Goal: Information Seeking & Learning: Learn about a topic

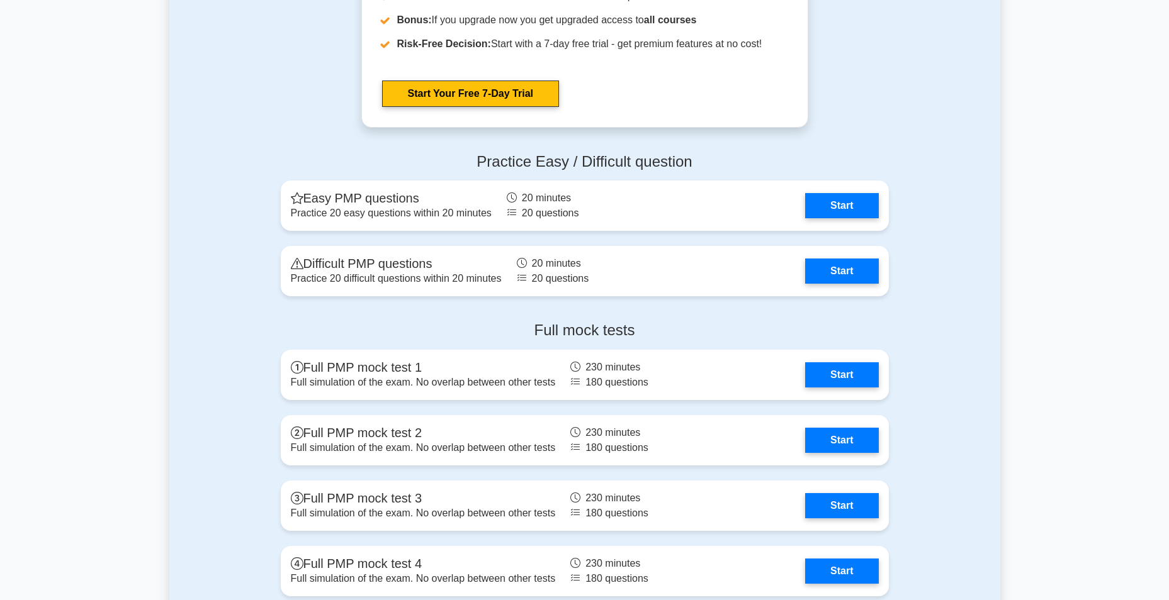
scroll to position [3336, 0]
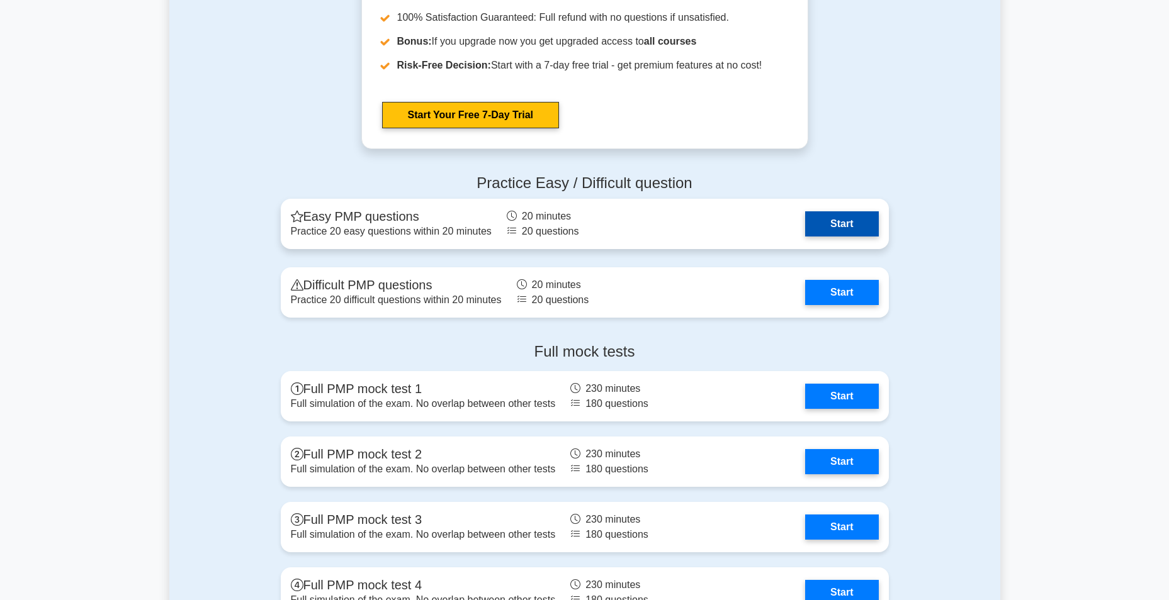
click at [844, 227] on link "Start" at bounding box center [841, 223] width 73 height 25
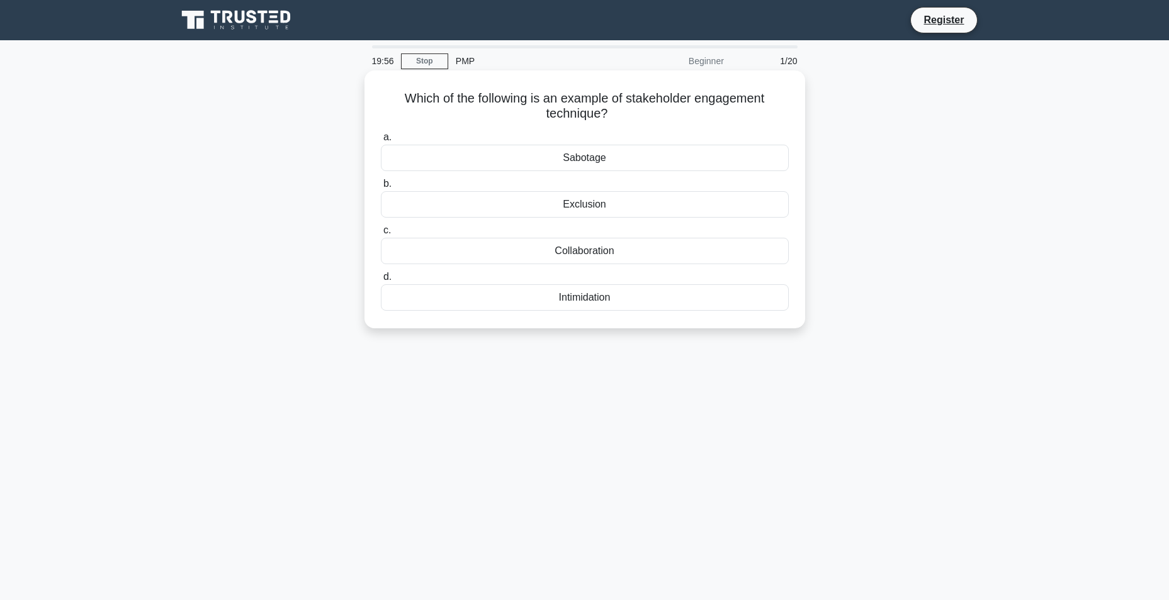
click at [570, 251] on div "Collaboration" at bounding box center [585, 251] width 408 height 26
click at [381, 235] on input "c. Collaboration" at bounding box center [381, 231] width 0 height 8
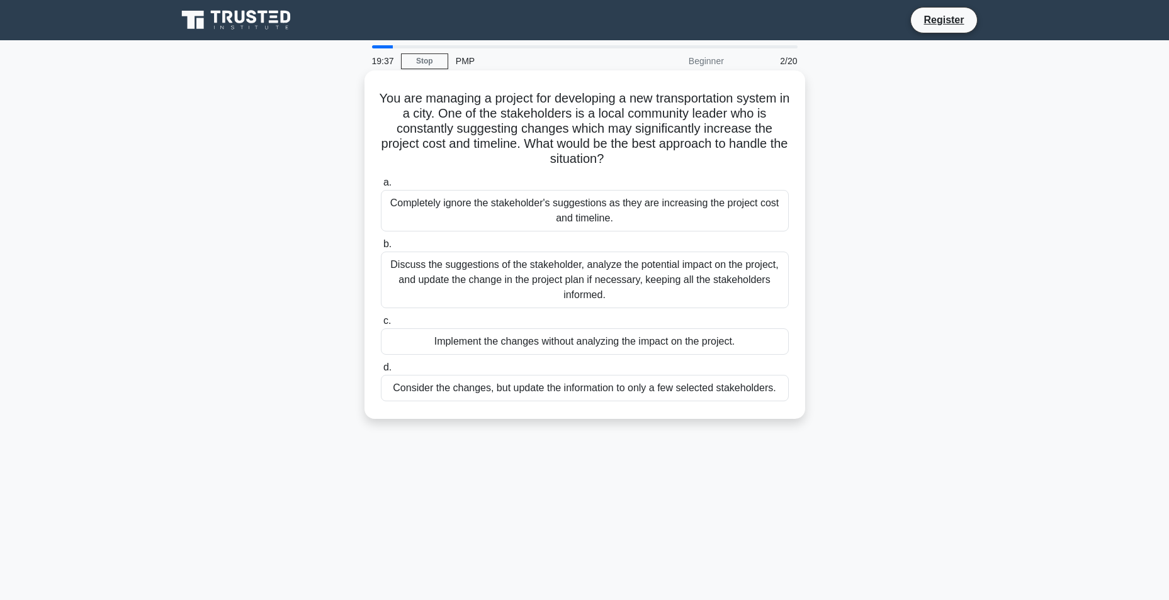
click at [590, 290] on div "Discuss the suggestions of the stakeholder, analyze the potential impact on the…" at bounding box center [585, 280] width 408 height 57
click at [381, 249] on input "b. Discuss the suggestions of the stakeholder, analyze the potential impact on …" at bounding box center [381, 244] width 0 height 8
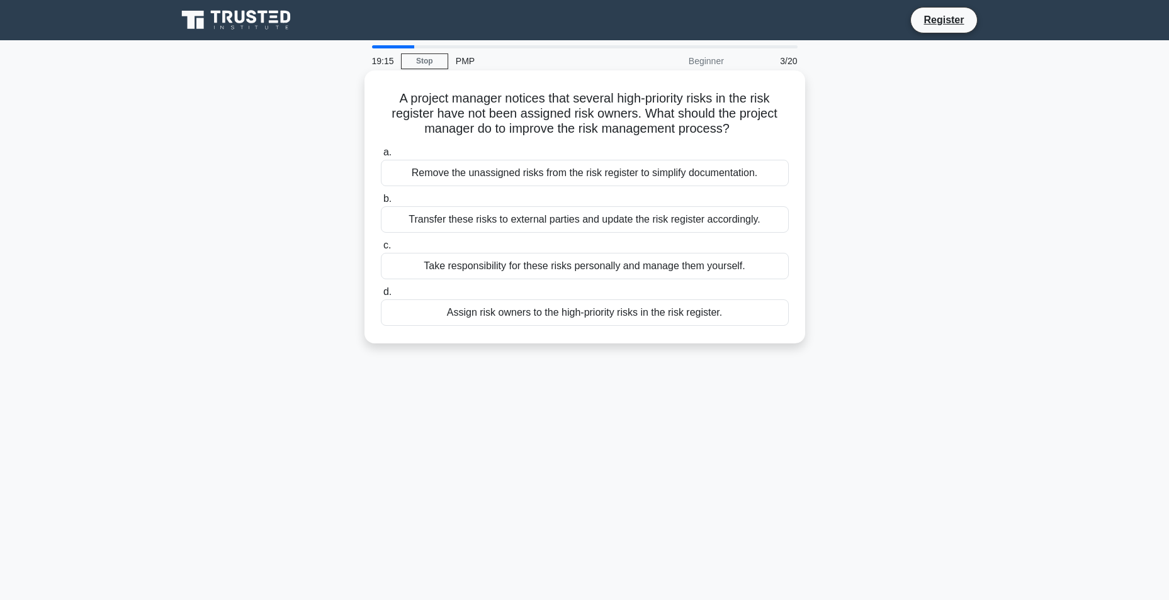
click at [638, 313] on div "Assign risk owners to the high-priority risks in the risk register." at bounding box center [585, 313] width 408 height 26
click at [381, 296] on input "d. Assign risk owners to the high-priority risks in the risk register." at bounding box center [381, 292] width 0 height 8
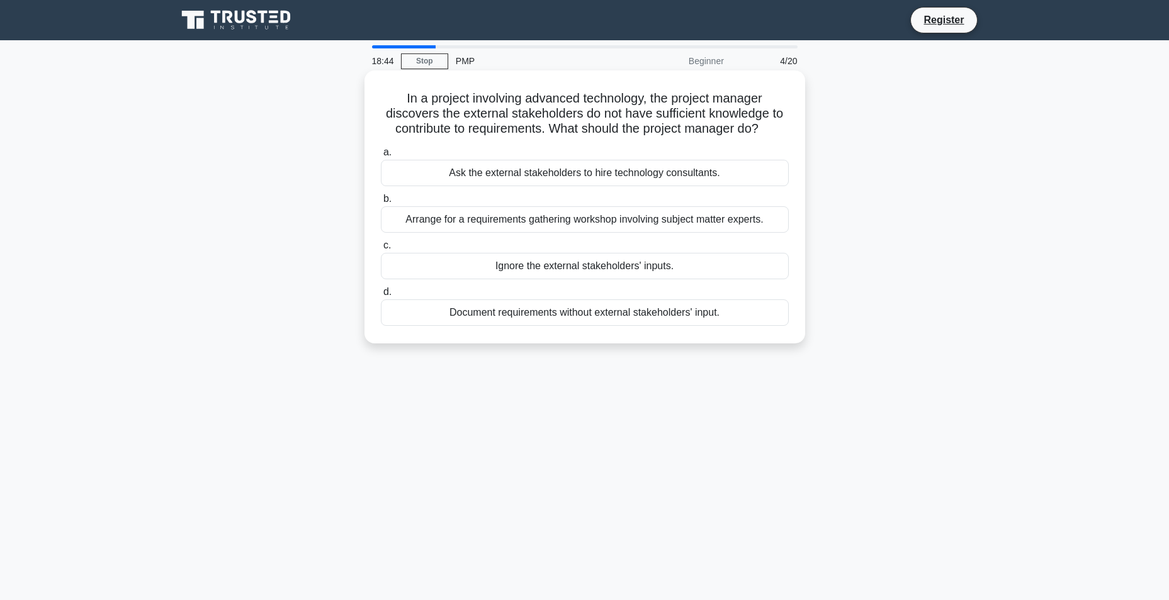
click at [561, 219] on div "Arrange for a requirements gathering workshop involving subject matter experts." at bounding box center [585, 219] width 408 height 26
click at [381, 203] on input "b. Arrange for a requirements gathering workshop involving subject matter exper…" at bounding box center [381, 199] width 0 height 8
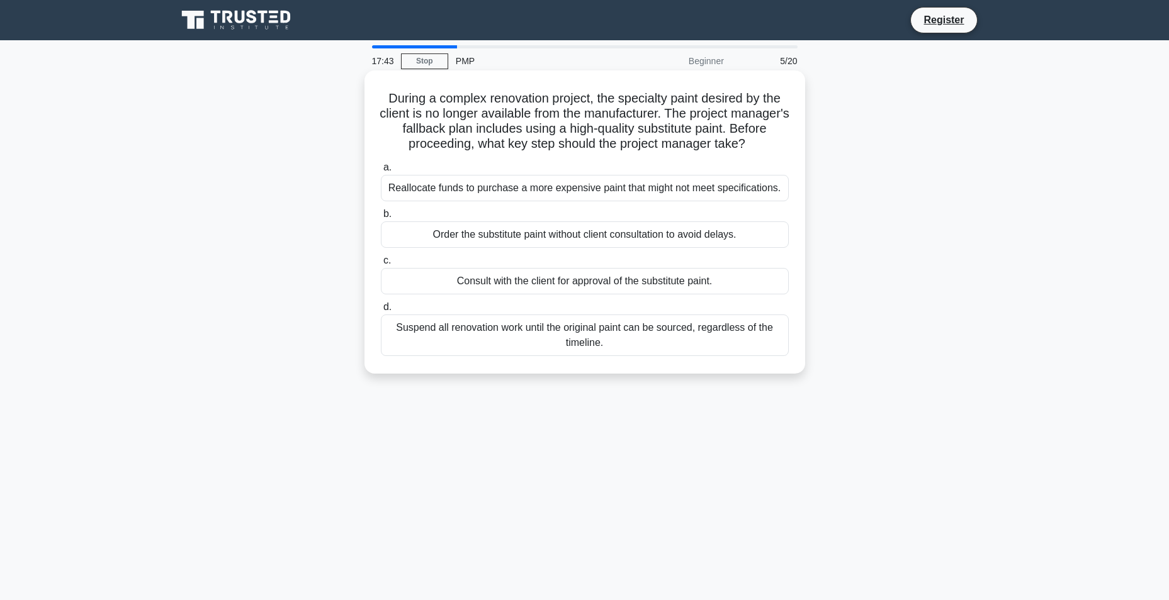
click at [599, 286] on div "Consult with the client for approval of the substitute paint." at bounding box center [585, 281] width 408 height 26
click at [381, 265] on input "c. Consult with the client for approval of the substitute paint." at bounding box center [381, 261] width 0 height 8
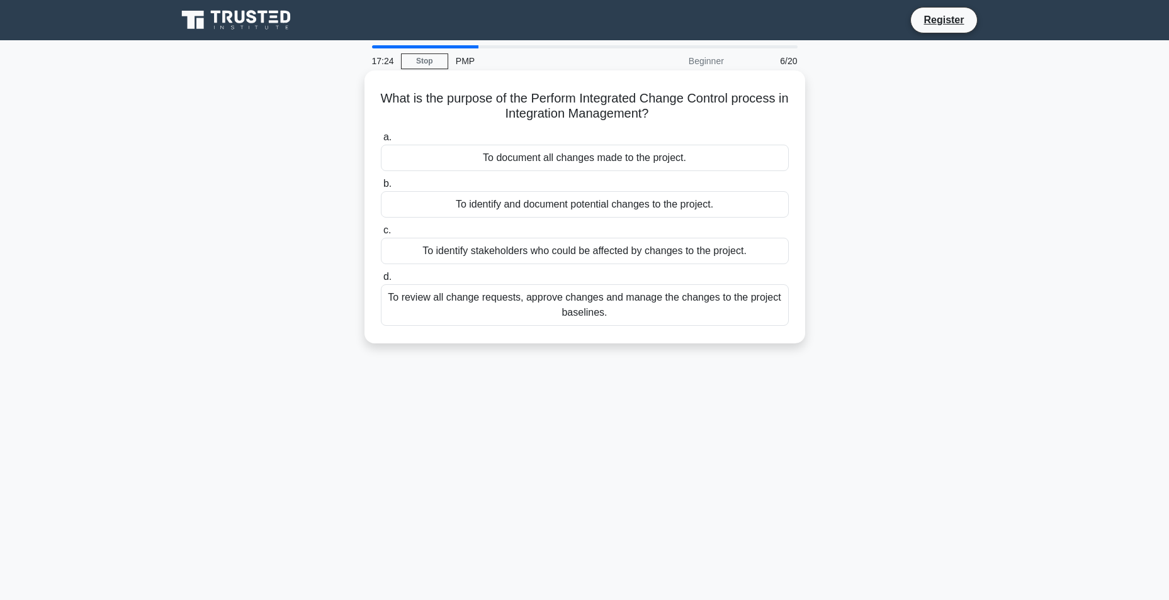
click at [512, 307] on div "To review all change requests, approve changes and manage the changes to the pr…" at bounding box center [585, 306] width 408 height 42
click at [381, 281] on input "d. To review all change requests, approve changes and manage the changes to the…" at bounding box center [381, 277] width 0 height 8
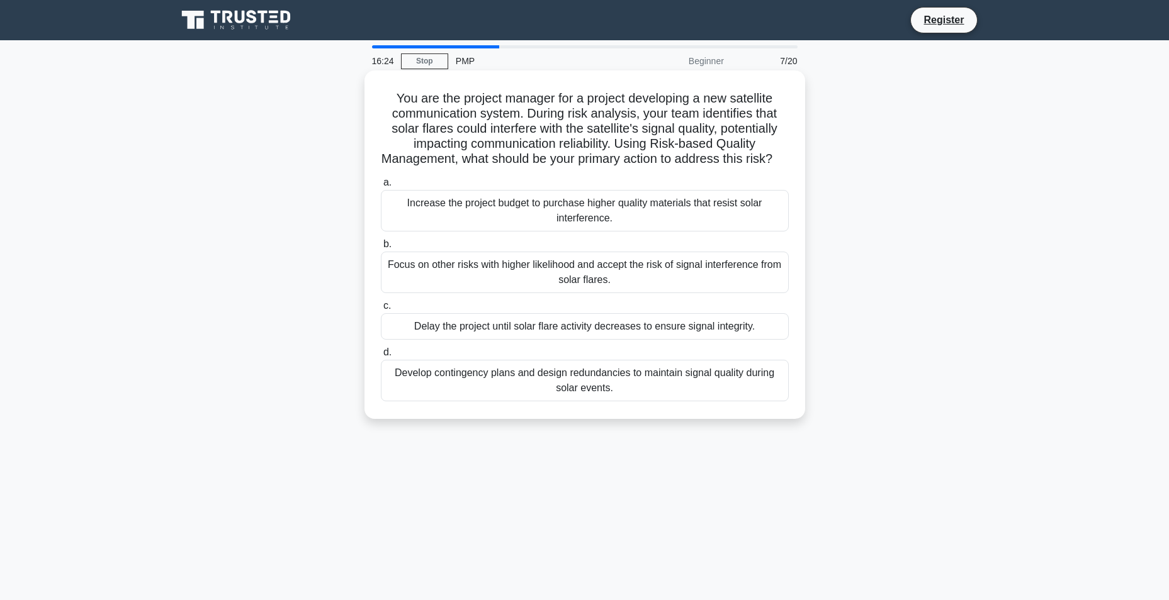
click at [529, 402] on div "Develop contingency plans and design redundancies to maintain signal quality du…" at bounding box center [585, 381] width 408 height 42
click at [381, 357] on input "d. Develop contingency plans and design redundancies to maintain signal quality…" at bounding box center [381, 353] width 0 height 8
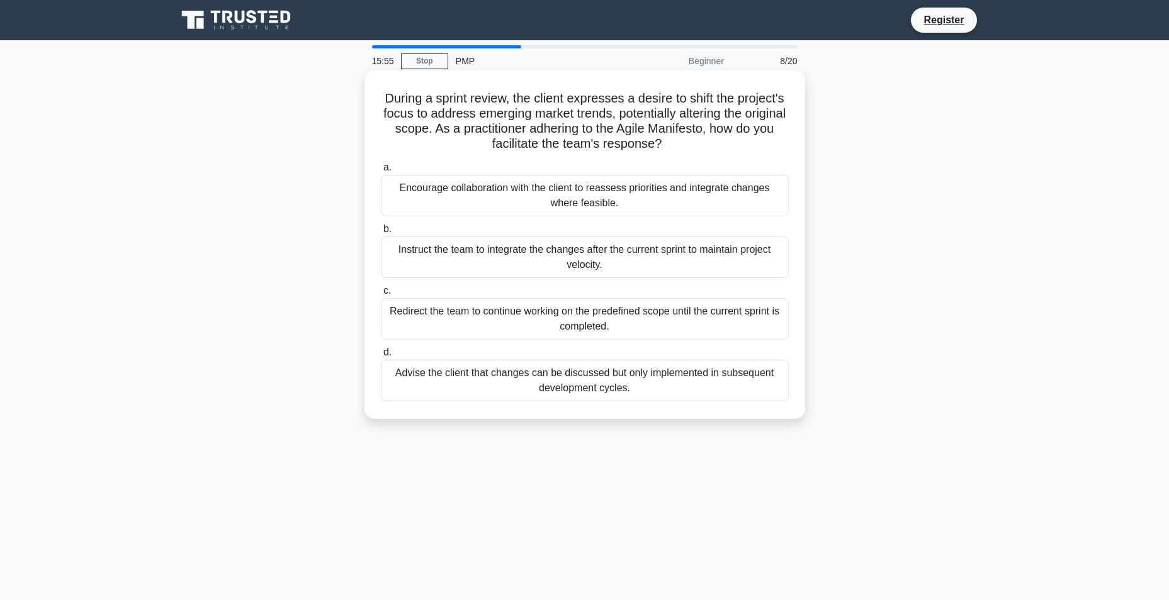
click at [563, 205] on div "Encourage collaboration with the client to reassess priorities and integrate ch…" at bounding box center [585, 196] width 408 height 42
click at [381, 172] on input "a. Encourage collaboration with the client to reassess priorities and integrate…" at bounding box center [381, 168] width 0 height 8
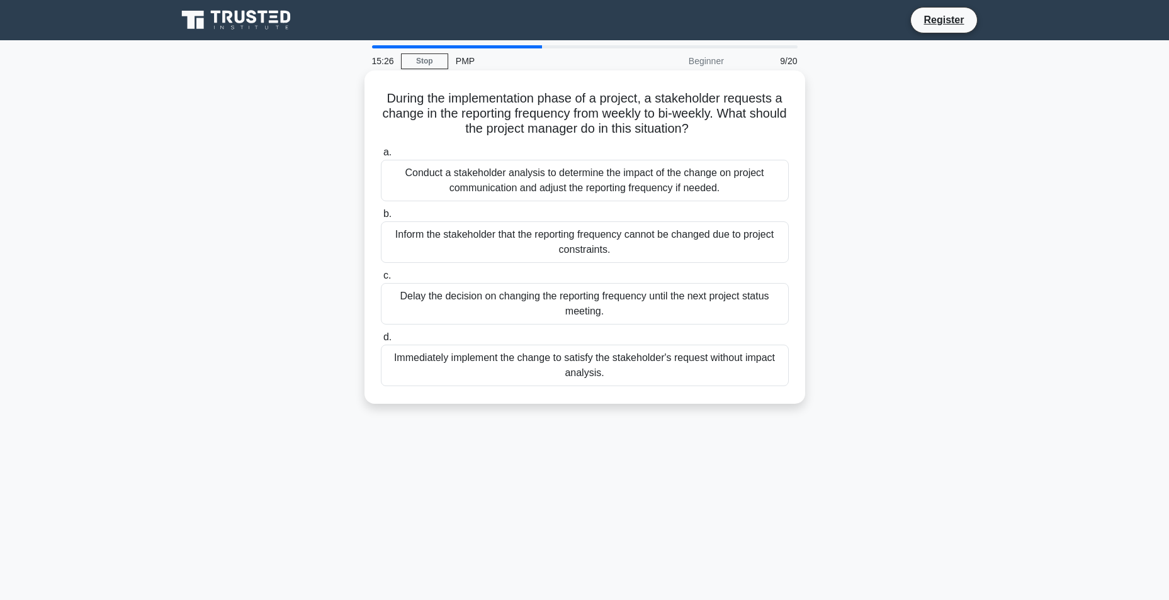
click at [445, 167] on div "Conduct a stakeholder analysis to determine the impact of the change on project…" at bounding box center [585, 181] width 408 height 42
click at [381, 157] on input "a. Conduct a stakeholder analysis to determine the impact of the change on proj…" at bounding box center [381, 153] width 0 height 8
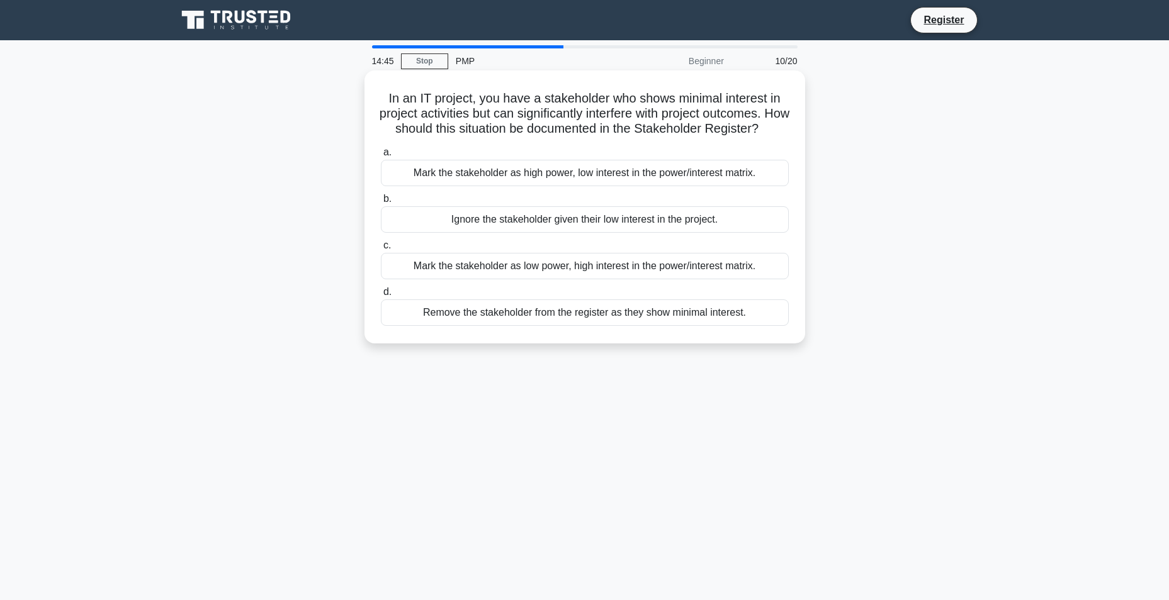
click at [517, 186] on div "Mark the stakeholder as high power, low interest in the power/interest matrix." at bounding box center [585, 173] width 408 height 26
click at [381, 157] on input "a. Mark the stakeholder as high power, low interest in the power/interest matri…" at bounding box center [381, 153] width 0 height 8
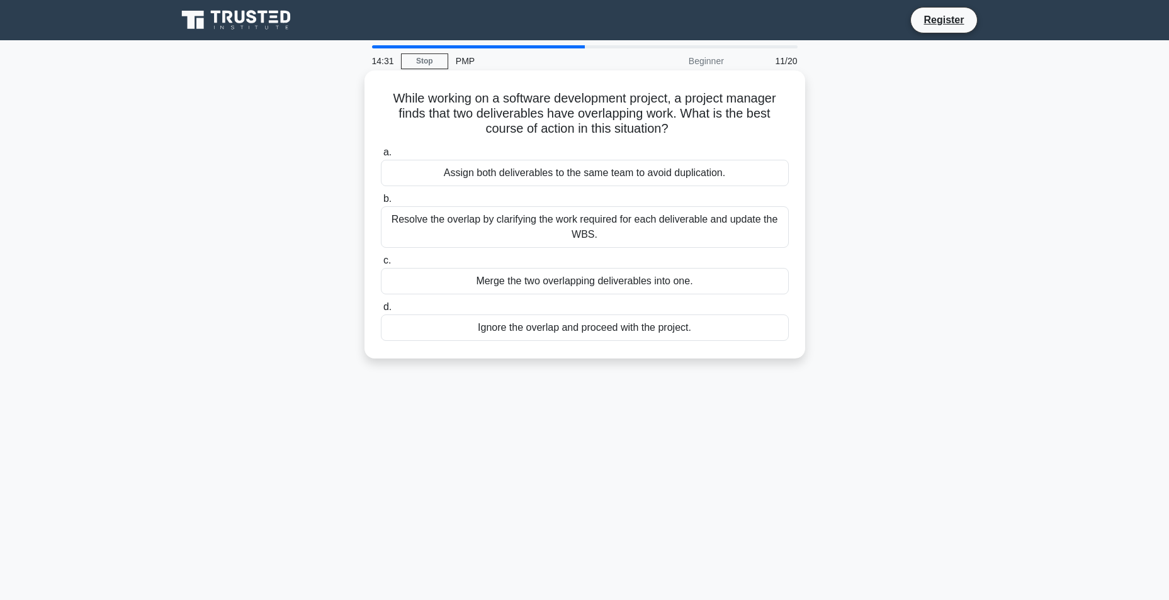
click at [471, 224] on div "Resolve the overlap by clarifying the work required for each deliverable and up…" at bounding box center [585, 227] width 408 height 42
click at [381, 203] on input "b. Resolve the overlap by clarifying the work required for each deliverable and…" at bounding box center [381, 199] width 0 height 8
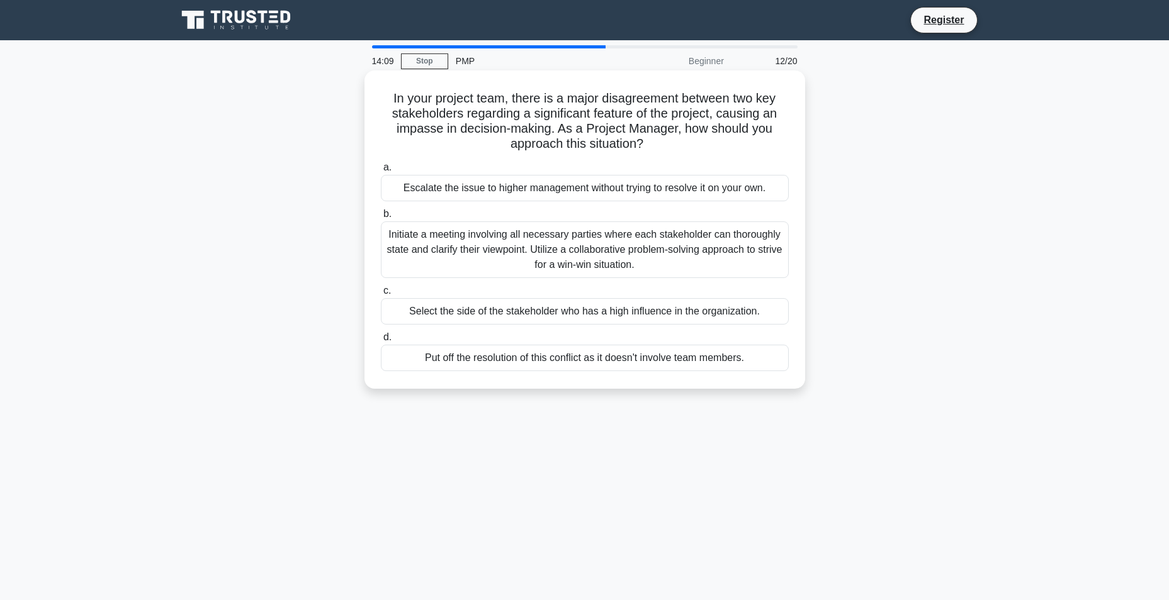
click at [456, 267] on div "Initiate a meeting involving all necessary parties where each stakeholder can t…" at bounding box center [585, 250] width 408 height 57
click at [381, 218] on input "b. Initiate a meeting involving all necessary parties where each stakeholder ca…" at bounding box center [381, 214] width 0 height 8
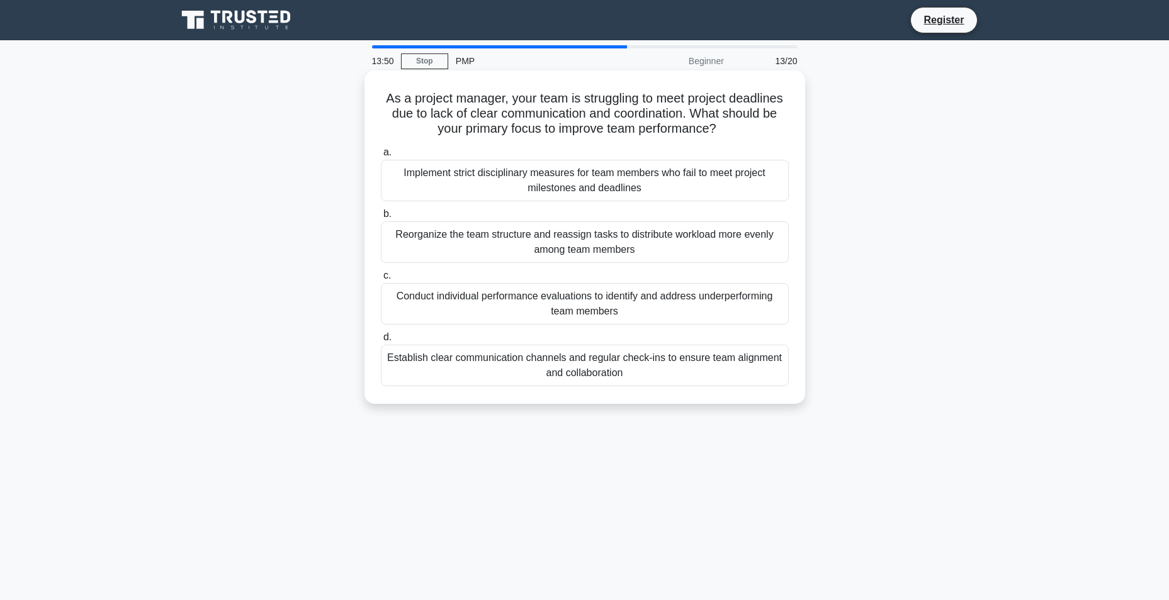
click at [497, 364] on div "Establish clear communication channels and regular check-ins to ensure team ali…" at bounding box center [585, 366] width 408 height 42
click at [381, 342] on input "d. Establish clear communication channels and regular check-ins to ensure team …" at bounding box center [381, 338] width 0 height 8
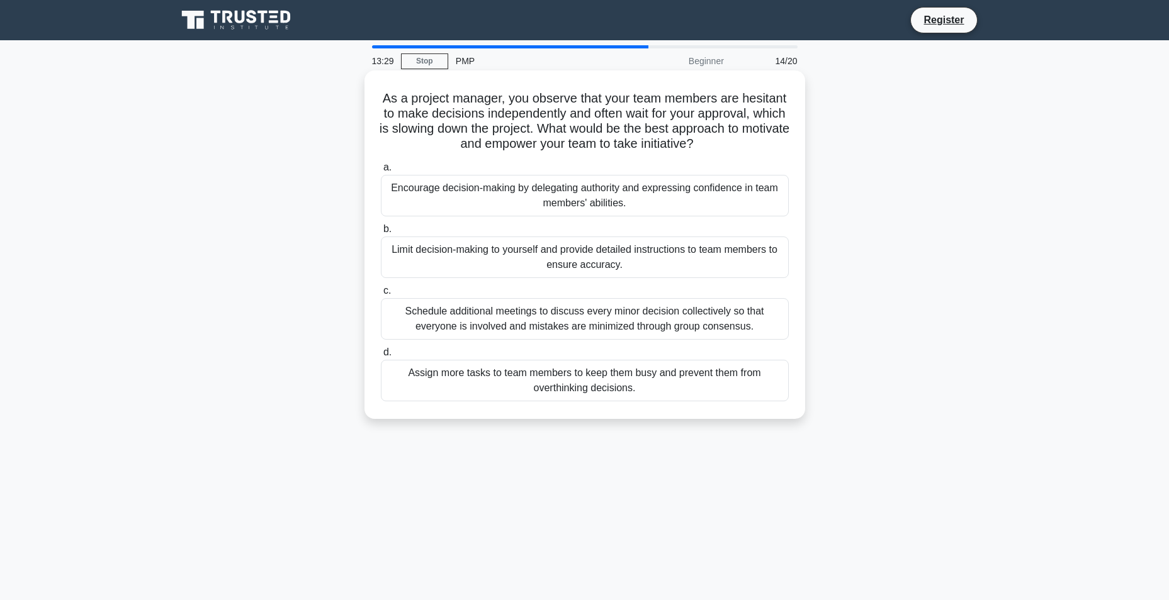
click at [526, 204] on div "Encourage decision-making by delegating authority and expressing confidence in …" at bounding box center [585, 196] width 408 height 42
click at [381, 172] on input "a. Encourage decision-making by delegating authority and expressing confidence …" at bounding box center [381, 168] width 0 height 8
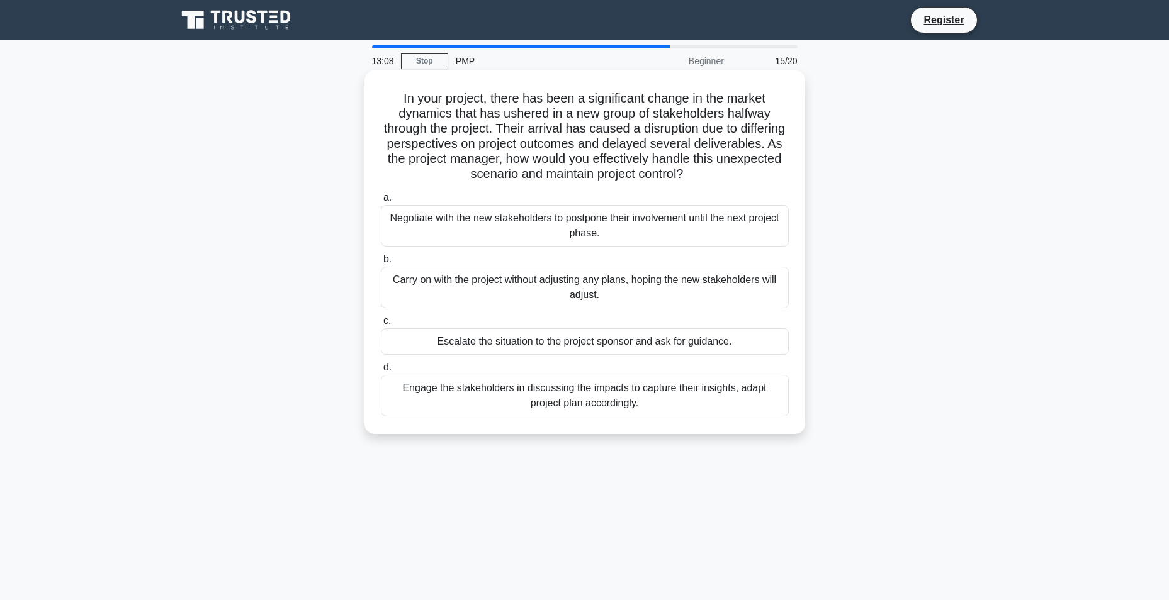
click at [476, 410] on div "Engage the stakeholders in discussing the impacts to capture their insights, ad…" at bounding box center [585, 396] width 408 height 42
click at [381, 372] on input "d. Engage the stakeholders in discussing the impacts to capture their insights,…" at bounding box center [381, 368] width 0 height 8
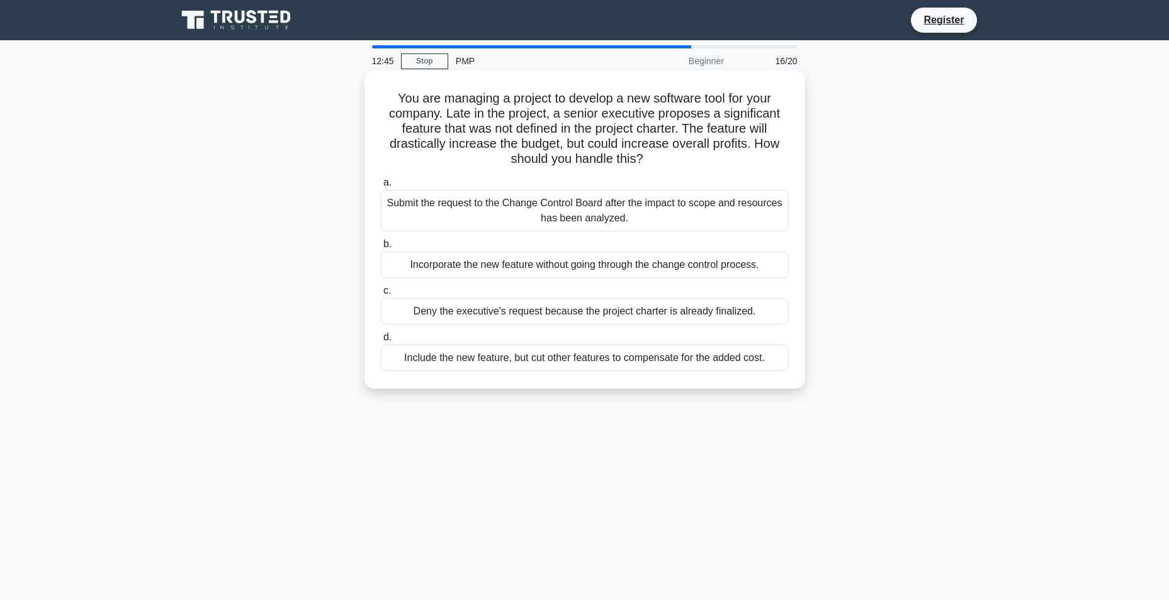
click at [497, 211] on div "Submit the request to the Change Control Board after the impact to scope and re…" at bounding box center [585, 211] width 408 height 42
click at [381, 187] on input "a. Submit the request to the Change Control Board after the impact to scope and…" at bounding box center [381, 183] width 0 height 8
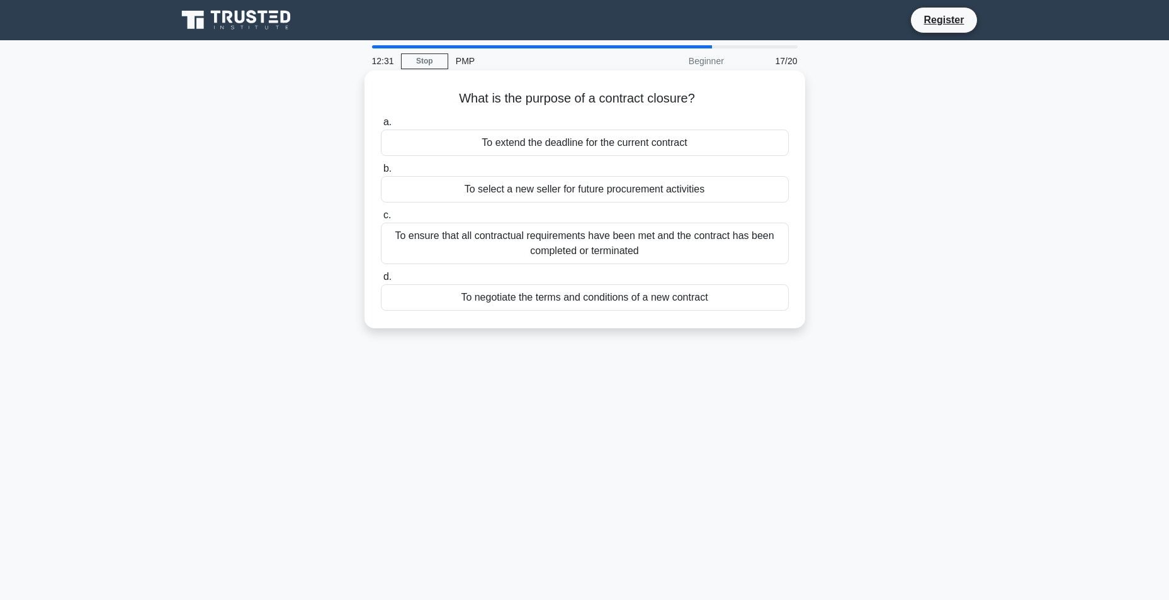
click at [463, 252] on div "To ensure that all contractual requirements have been met and the contract has …" at bounding box center [585, 244] width 408 height 42
click at [381, 220] on input "c. To ensure that all contractual requirements have been met and the contract h…" at bounding box center [381, 215] width 0 height 8
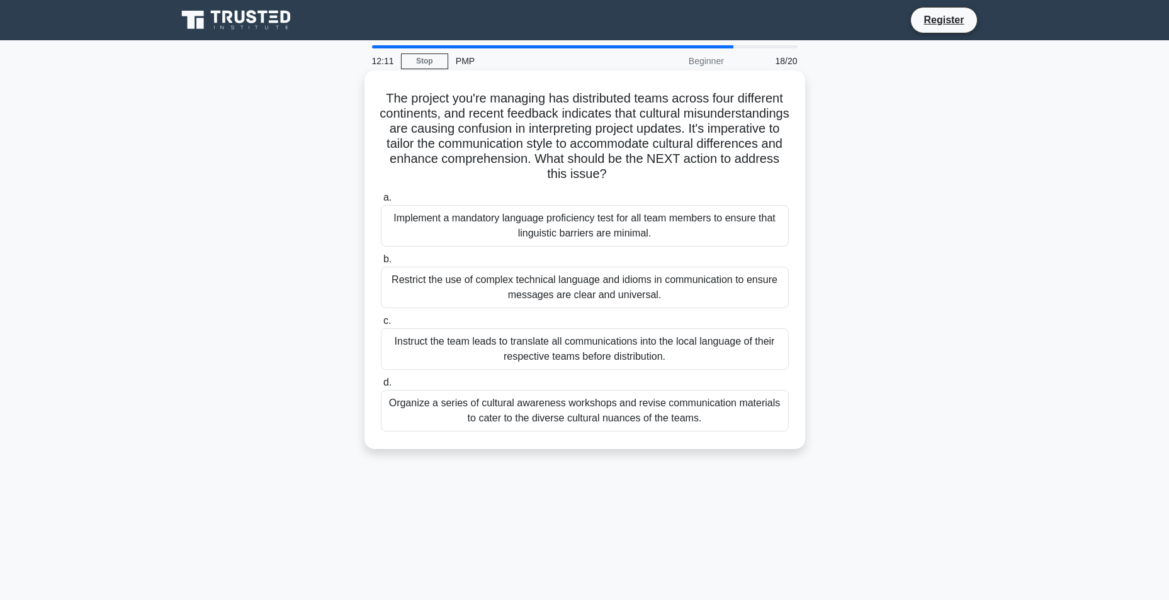
click at [566, 414] on div "Organize a series of cultural awareness workshops and revise communication mate…" at bounding box center [585, 411] width 408 height 42
click at [381, 387] on input "d. Organize a series of cultural awareness workshops and revise communication m…" at bounding box center [381, 383] width 0 height 8
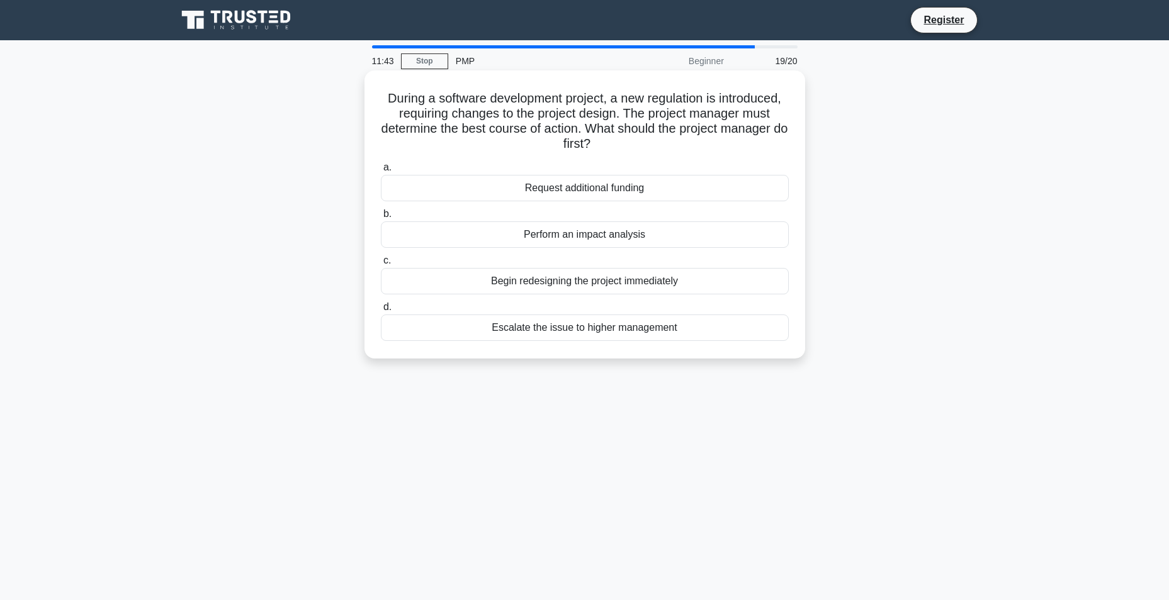
click at [563, 237] on div "Perform an impact analysis" at bounding box center [585, 235] width 408 height 26
click at [381, 218] on input "b. Perform an impact analysis" at bounding box center [381, 214] width 0 height 8
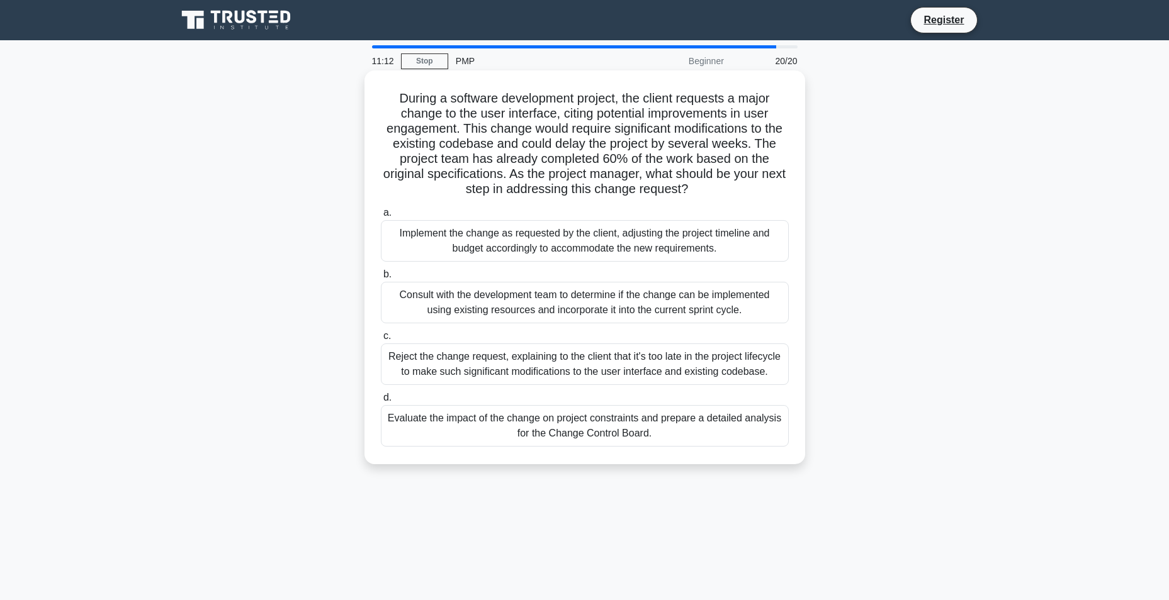
click at [495, 311] on div "Consult with the development team to determine if the change can be implemented…" at bounding box center [585, 303] width 408 height 42
click at [381, 279] on input "b. Consult with the development team to determine if the change can be implemen…" at bounding box center [381, 275] width 0 height 8
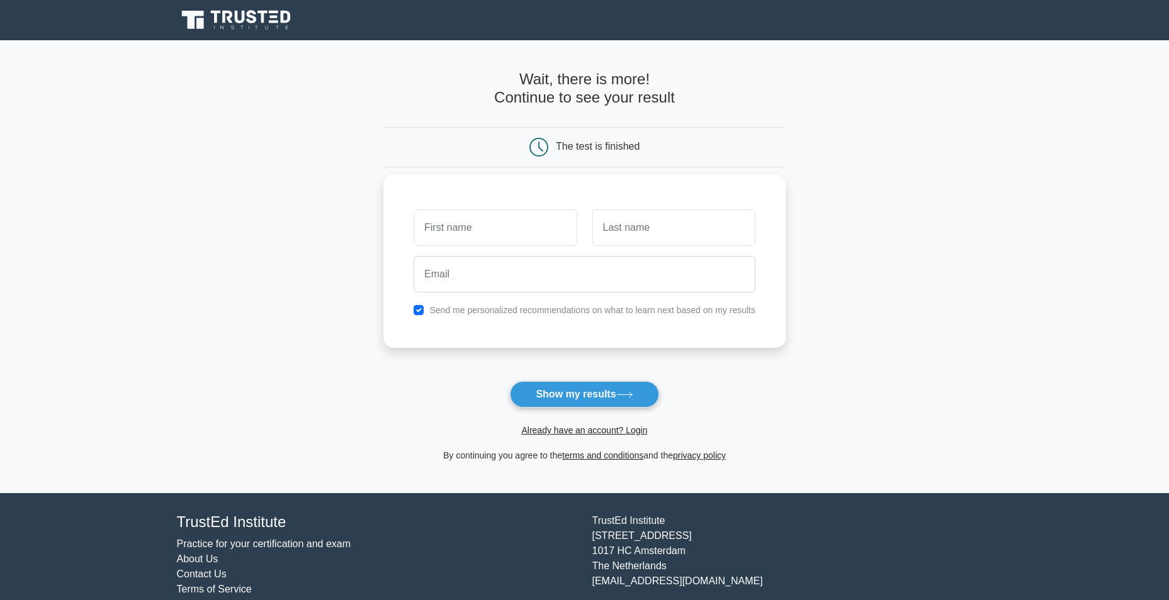
click at [474, 235] on input "text" at bounding box center [495, 228] width 163 height 37
click at [470, 238] on input "text" at bounding box center [495, 228] width 163 height 37
type input "bala"
type input "Mukkolu"
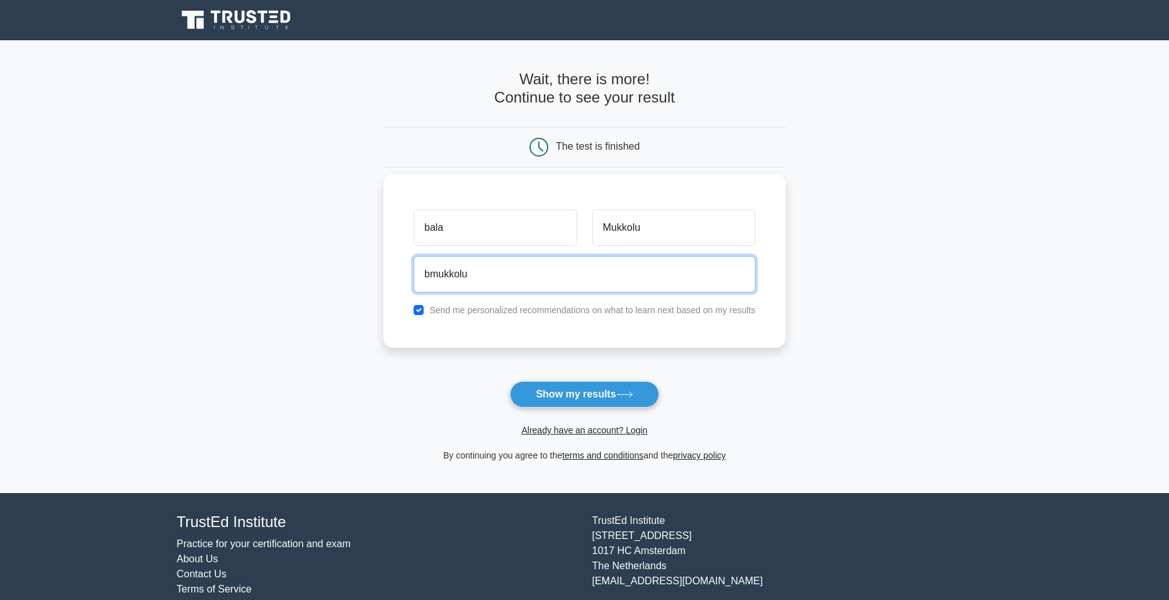
click at [510, 381] on button "Show my results" at bounding box center [584, 394] width 149 height 26
type input "bmukkolu@gmail.com"
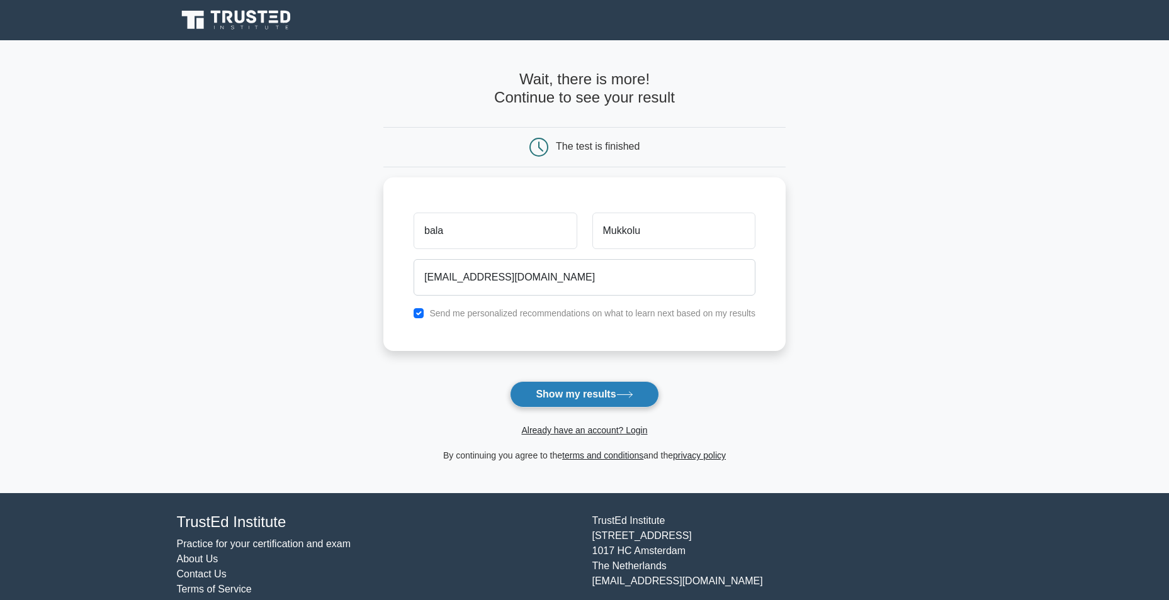
click at [604, 394] on button "Show my results" at bounding box center [584, 394] width 149 height 26
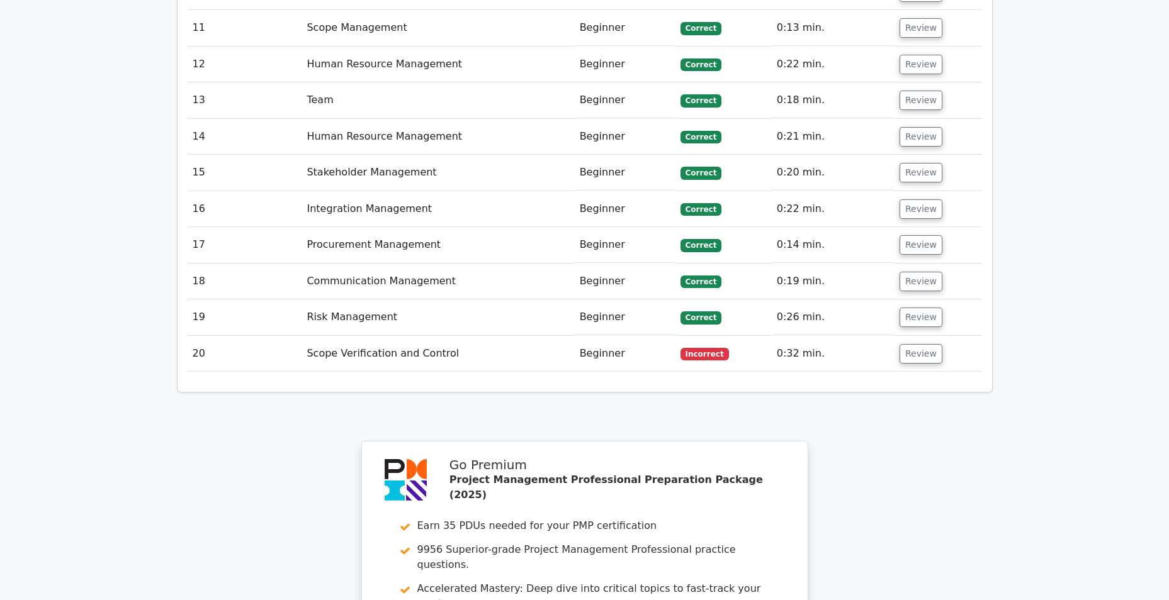
scroll to position [2203, 0]
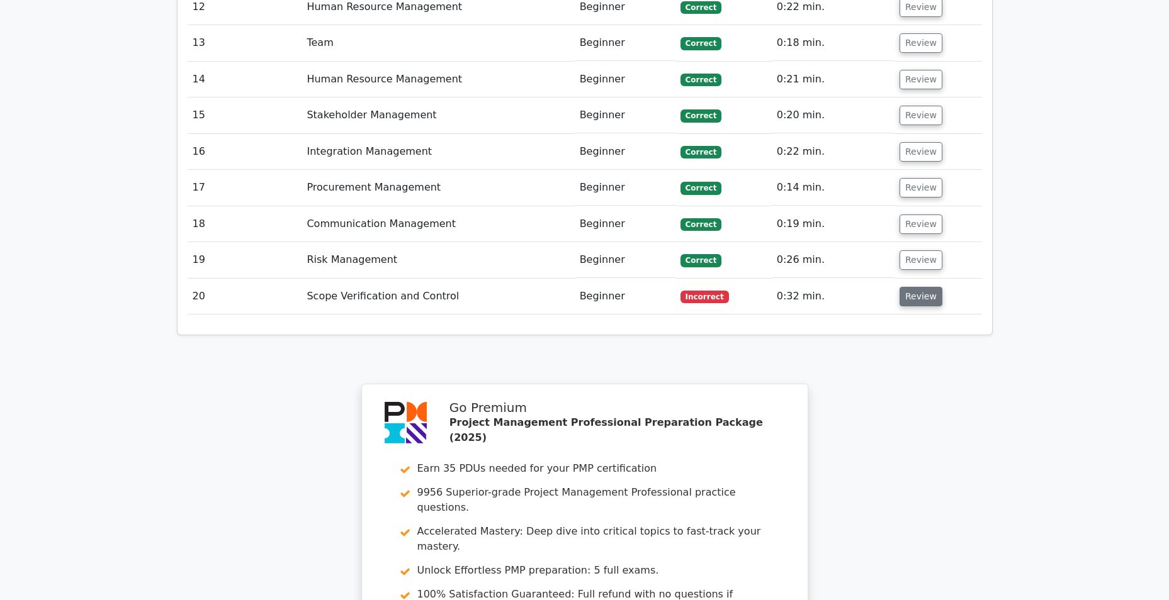
click at [925, 287] on button "Review" at bounding box center [920, 297] width 43 height 20
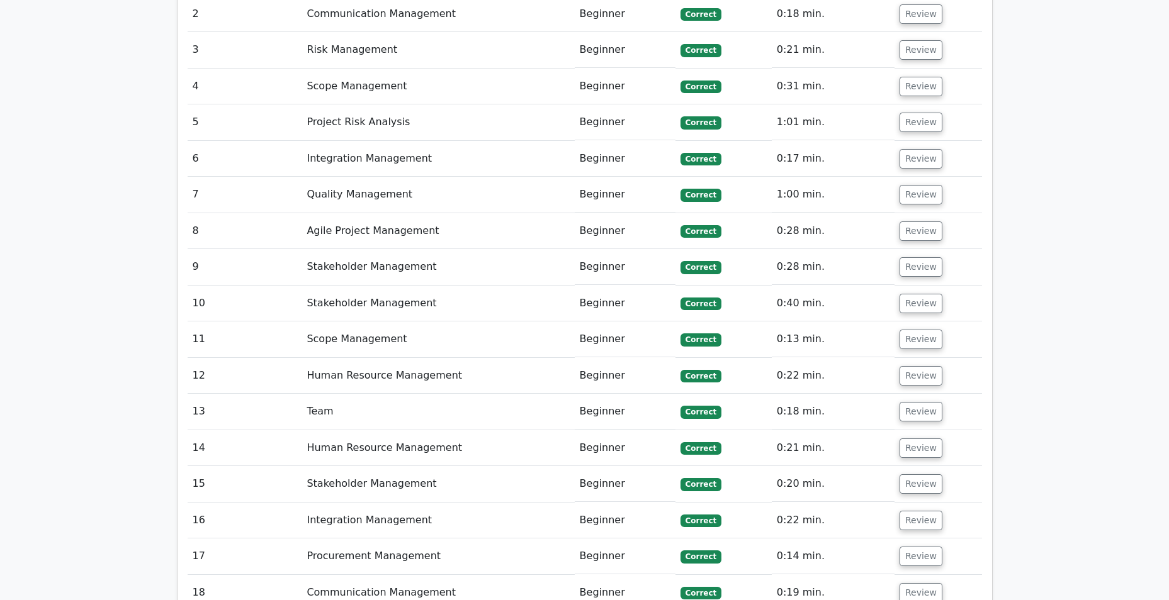
scroll to position [1825, 0]
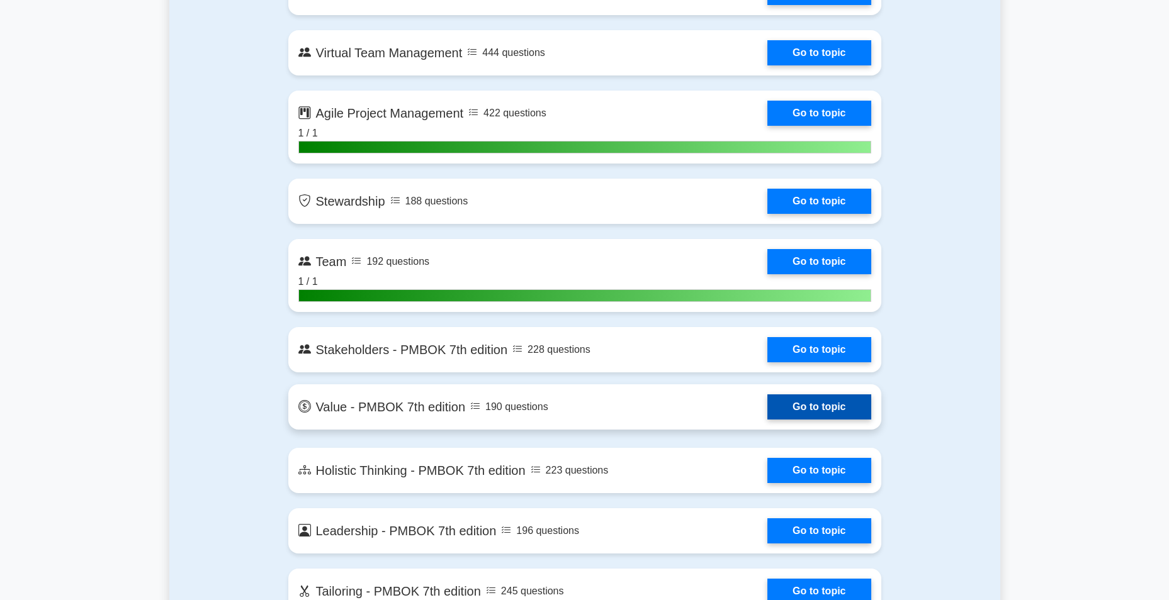
scroll to position [2958, 0]
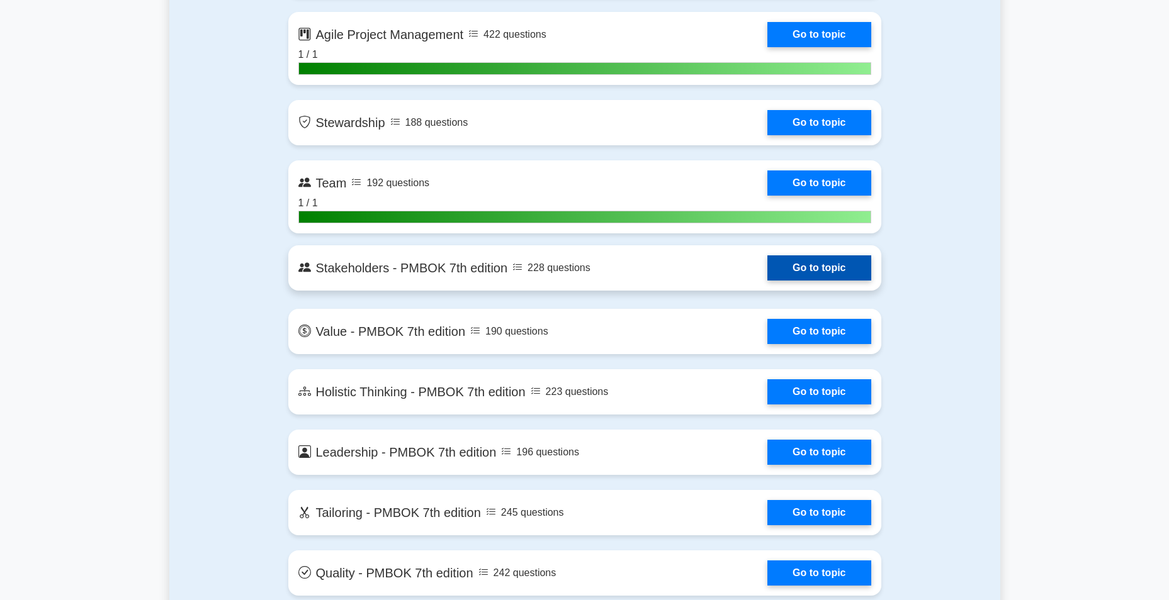
click at [787, 271] on link "Go to topic" at bounding box center [818, 268] width 103 height 25
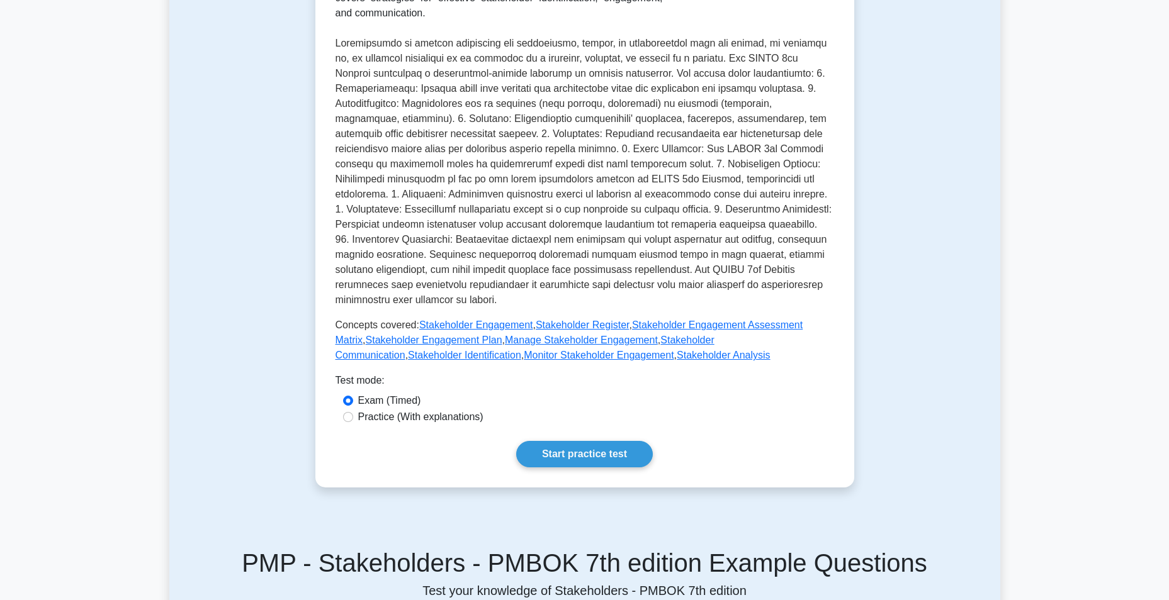
scroll to position [189, 0]
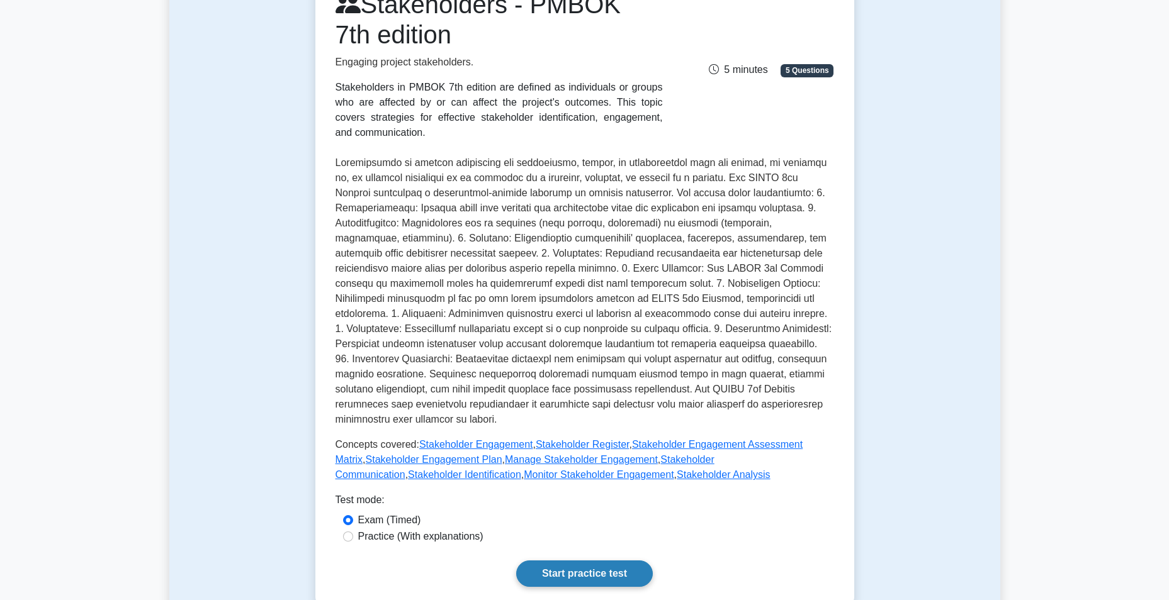
click at [580, 570] on link "Start practice test" at bounding box center [584, 574] width 137 height 26
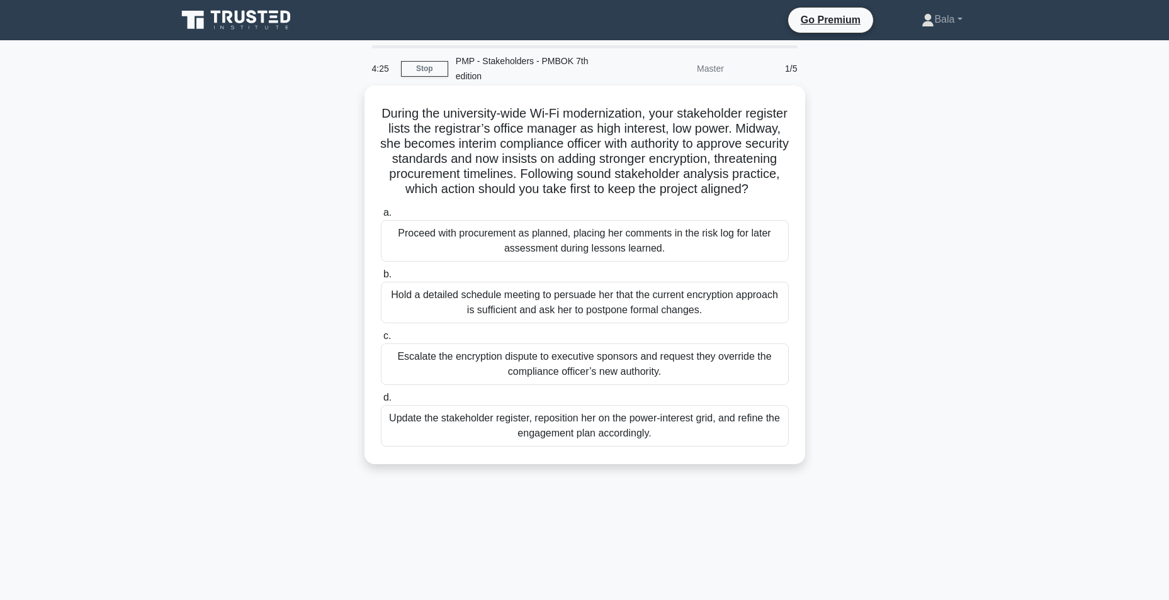
click at [472, 384] on div "Escalate the encryption dispute to executive sponsors and request they override…" at bounding box center [585, 365] width 408 height 42
click at [381, 341] on input "c. Escalate the encryption dispute to executive sponsors and request they overr…" at bounding box center [381, 336] width 0 height 8
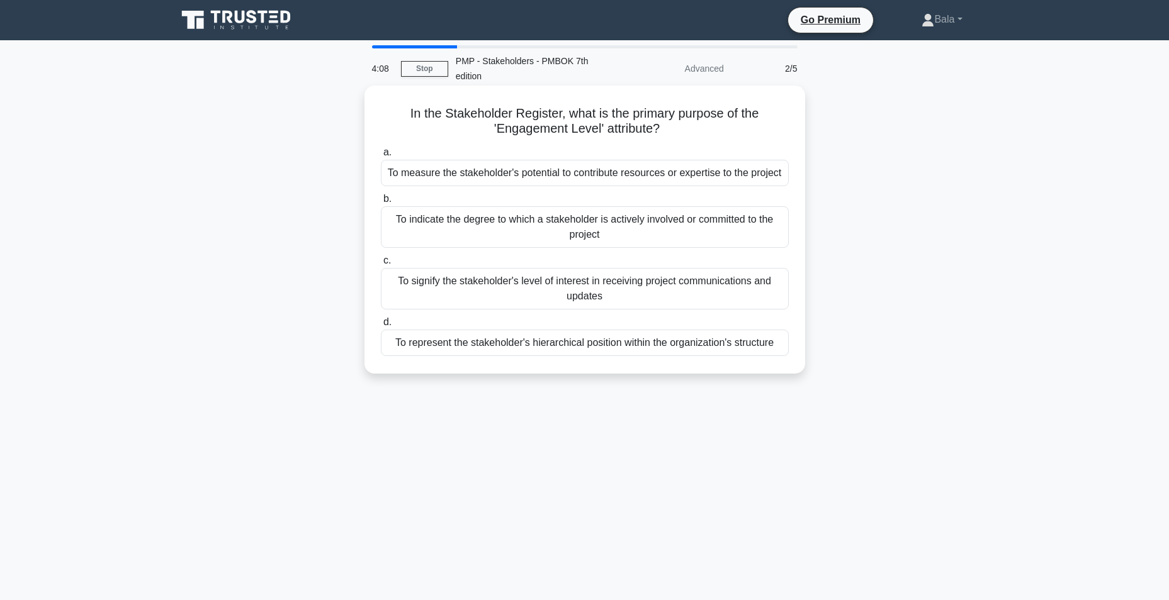
click at [437, 293] on div "To signify the stakeholder's level of interest in receiving project communicati…" at bounding box center [585, 289] width 408 height 42
click at [381, 265] on input "c. To signify the stakeholder's level of interest in receiving project communic…" at bounding box center [381, 261] width 0 height 8
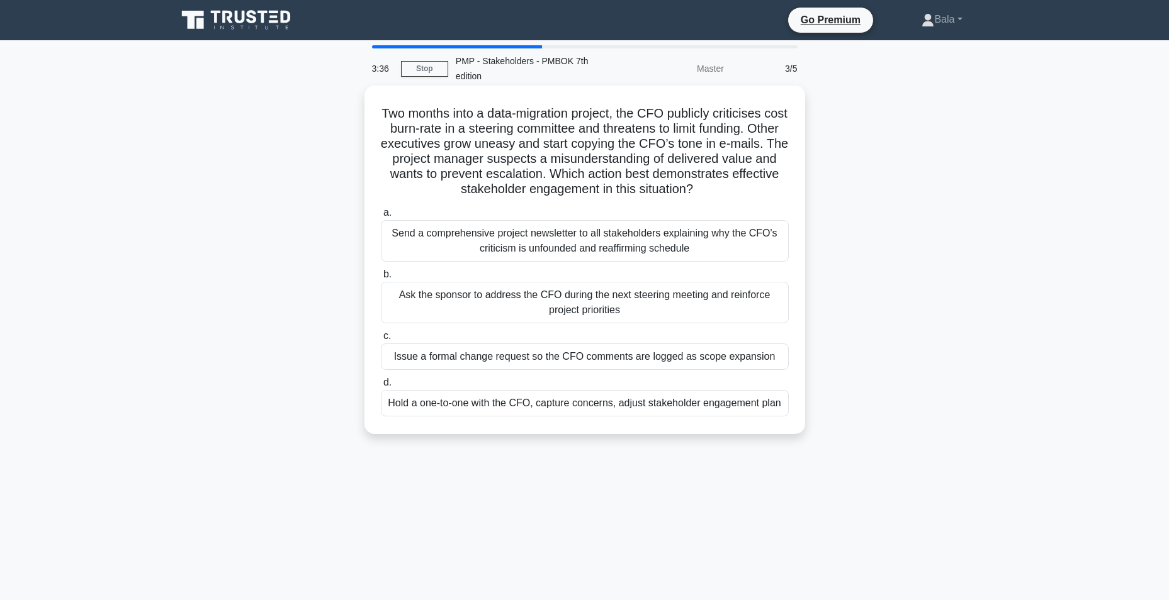
click at [523, 237] on div "Send a comprehensive project newsletter to all stakeholders explaining why the …" at bounding box center [585, 241] width 408 height 42
click at [381, 217] on input "a. Send a comprehensive project newsletter to all stakeholders explaining why t…" at bounding box center [381, 213] width 0 height 8
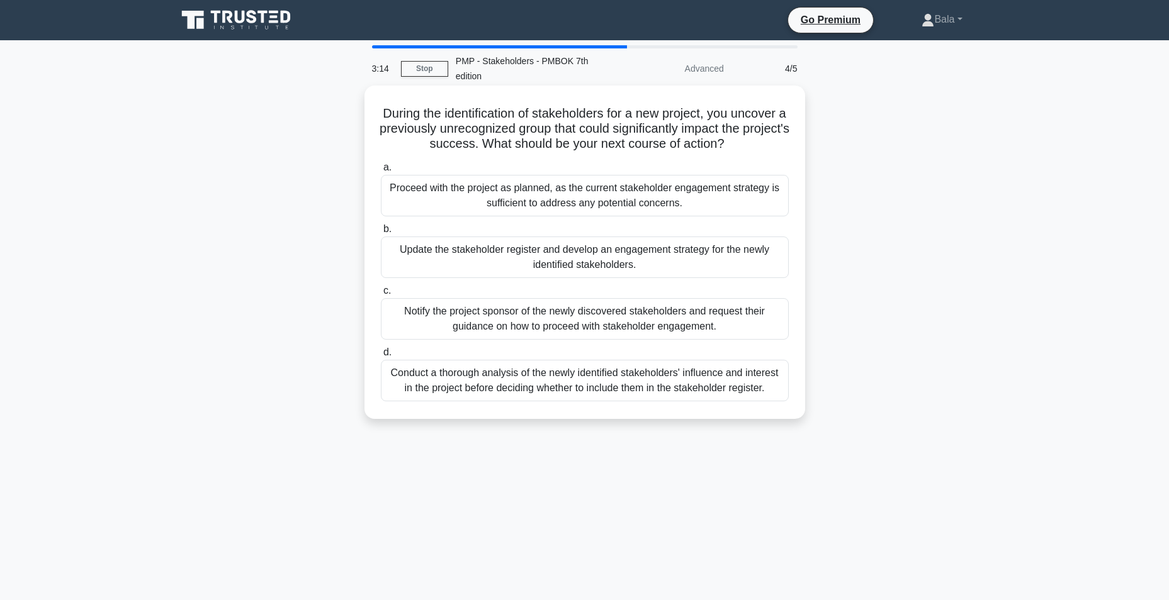
click at [526, 390] on div "Conduct a thorough analysis of the newly identified stakeholders' influence and…" at bounding box center [585, 381] width 408 height 42
click at [381, 357] on input "d. Conduct a thorough analysis of the newly identified stakeholders' influence …" at bounding box center [381, 353] width 0 height 8
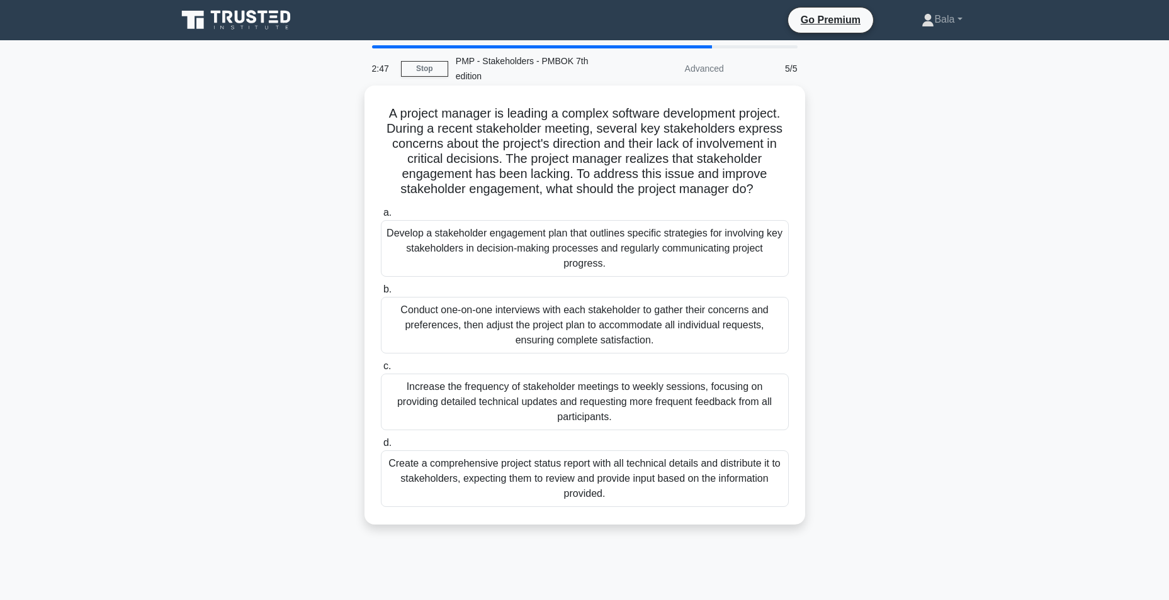
click at [492, 415] on div "Increase the frequency of stakeholder meetings to weekly sessions, focusing on …" at bounding box center [585, 402] width 408 height 57
click at [381, 371] on input "c. Increase the frequency of stakeholder meetings to weekly sessions, focusing …" at bounding box center [381, 367] width 0 height 8
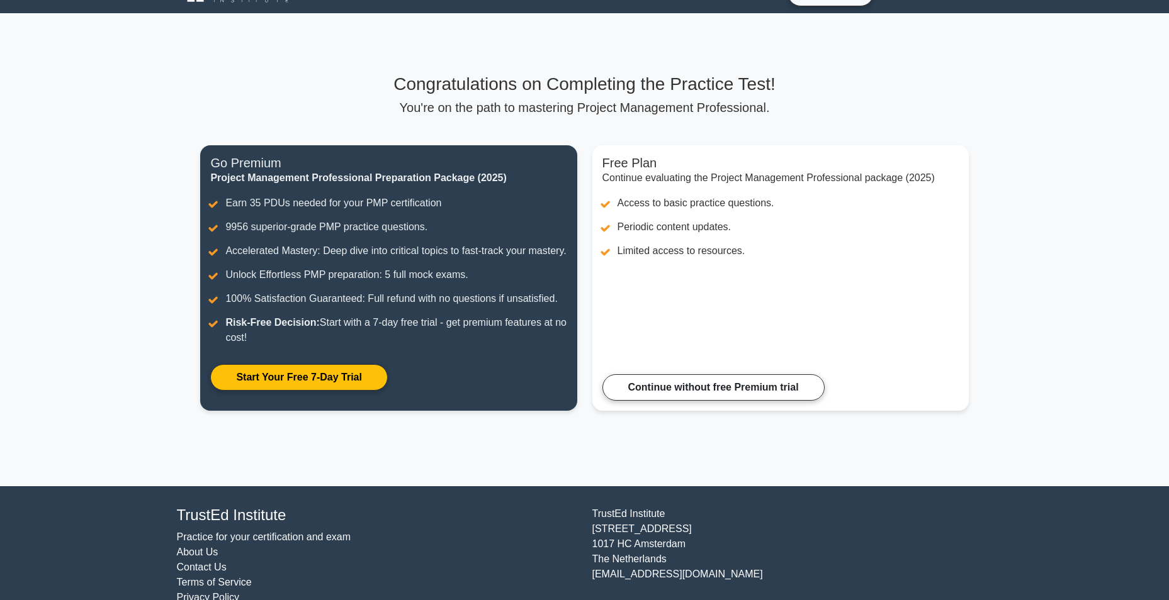
scroll to position [67, 0]
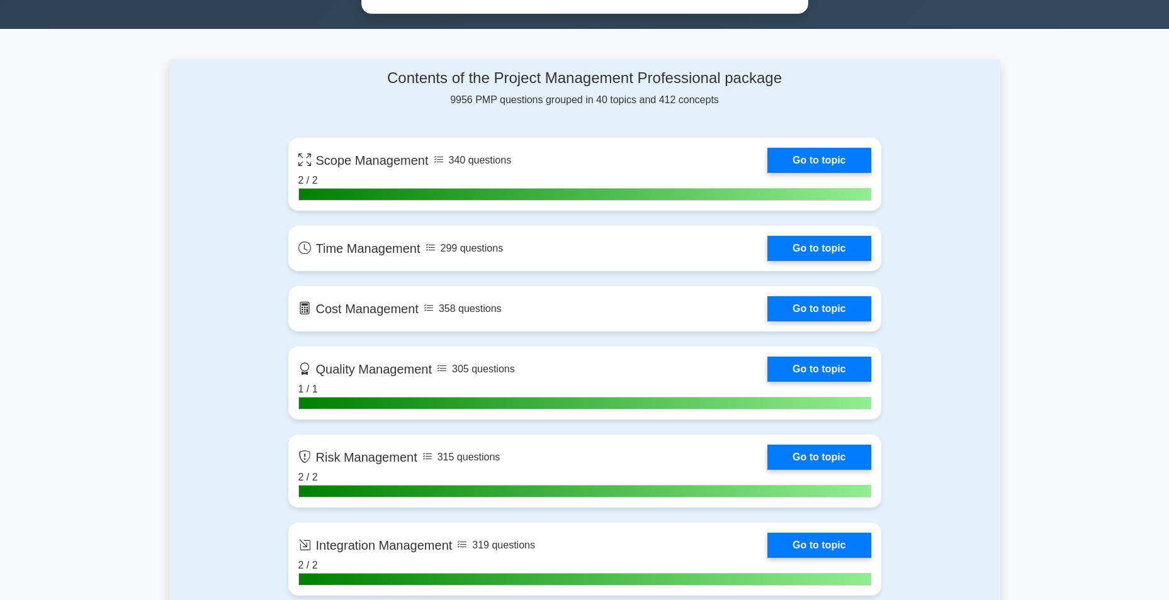
scroll to position [818, 0]
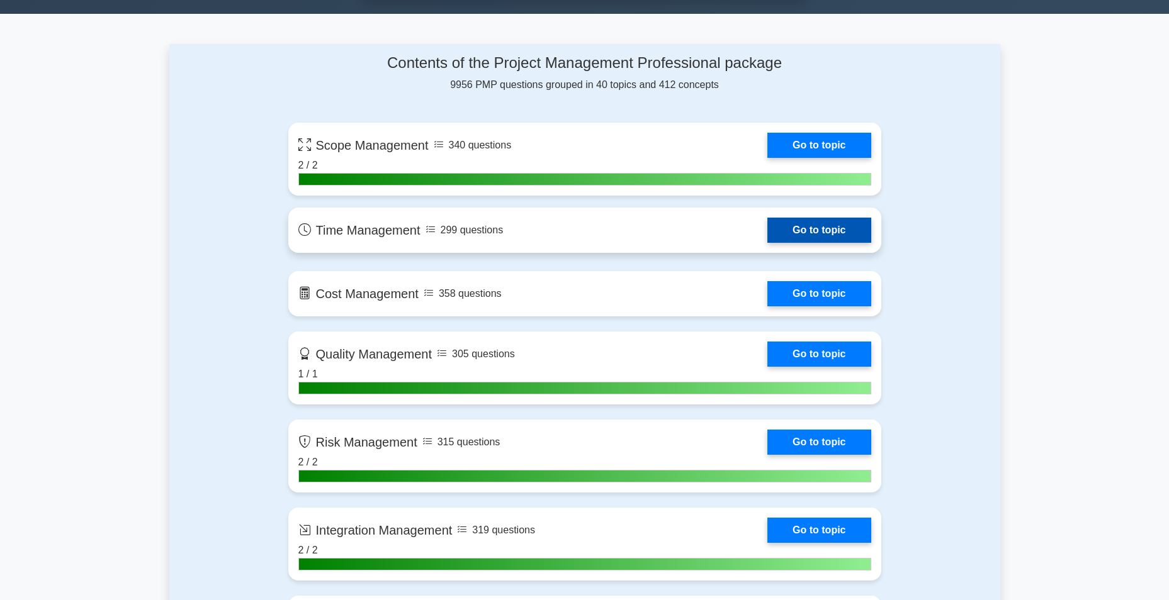
click at [809, 230] on link "Go to topic" at bounding box center [818, 230] width 103 height 25
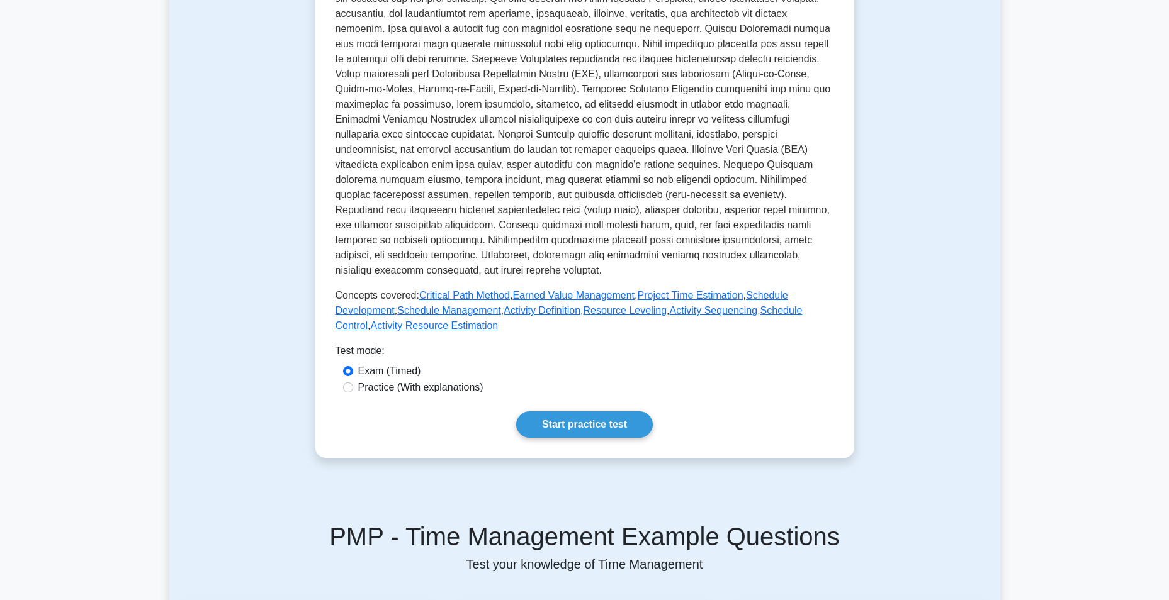
scroll to position [441, 0]
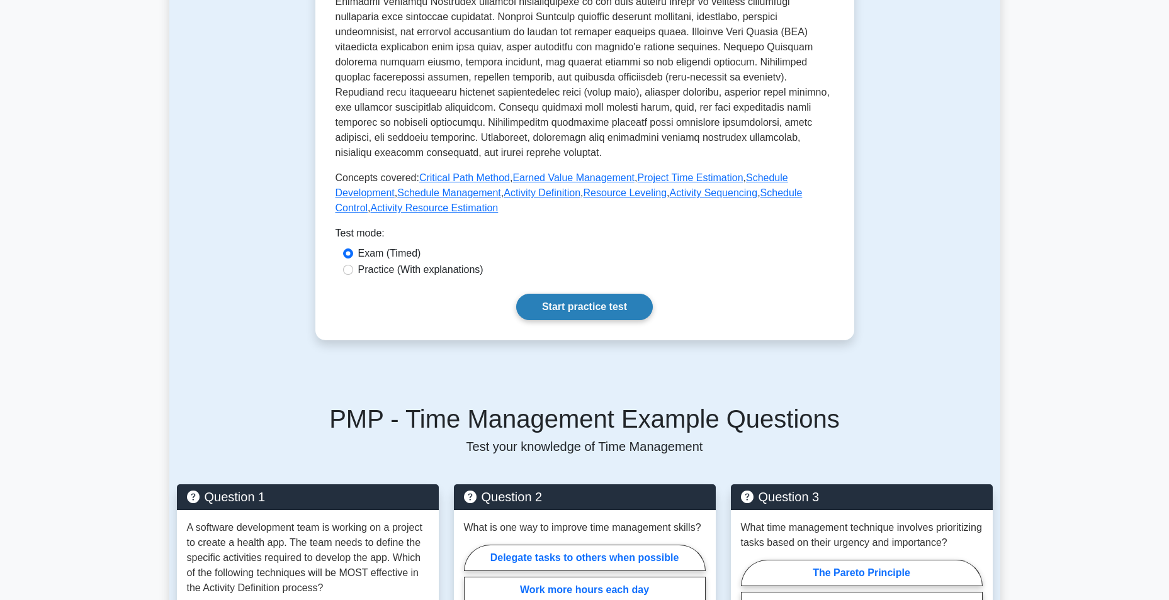
click at [564, 295] on link "Start practice test" at bounding box center [584, 307] width 137 height 26
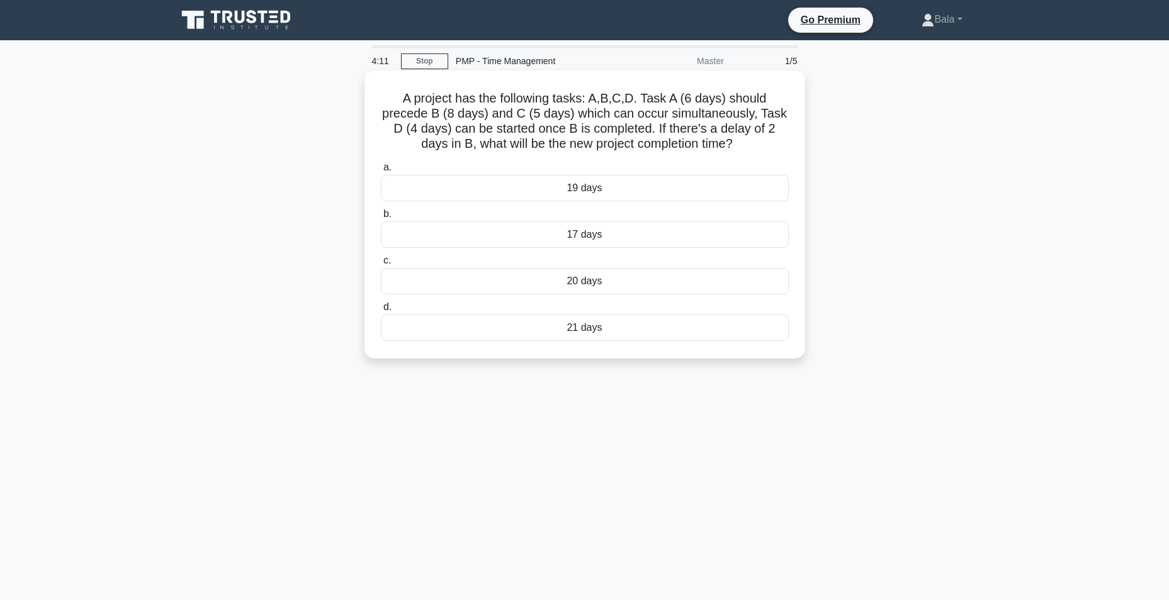
click at [500, 339] on div "21 days" at bounding box center [585, 328] width 408 height 26
click at [381, 312] on input "d. 21 days" at bounding box center [381, 307] width 0 height 8
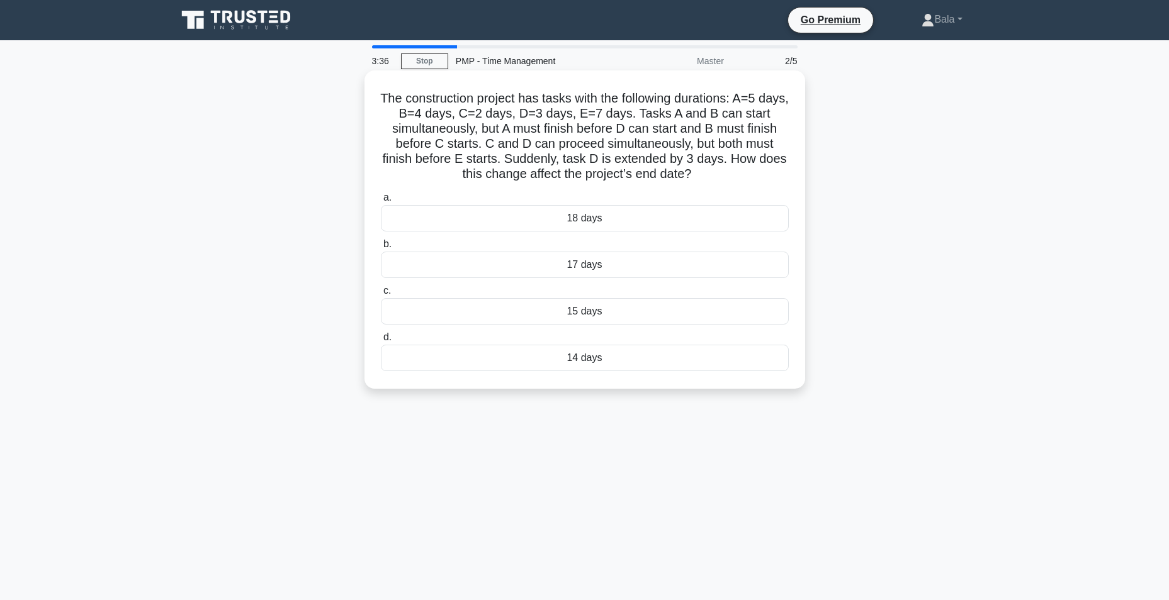
click at [562, 261] on div "17 days" at bounding box center [585, 265] width 408 height 26
click at [381, 249] on input "b. 17 days" at bounding box center [381, 244] width 0 height 8
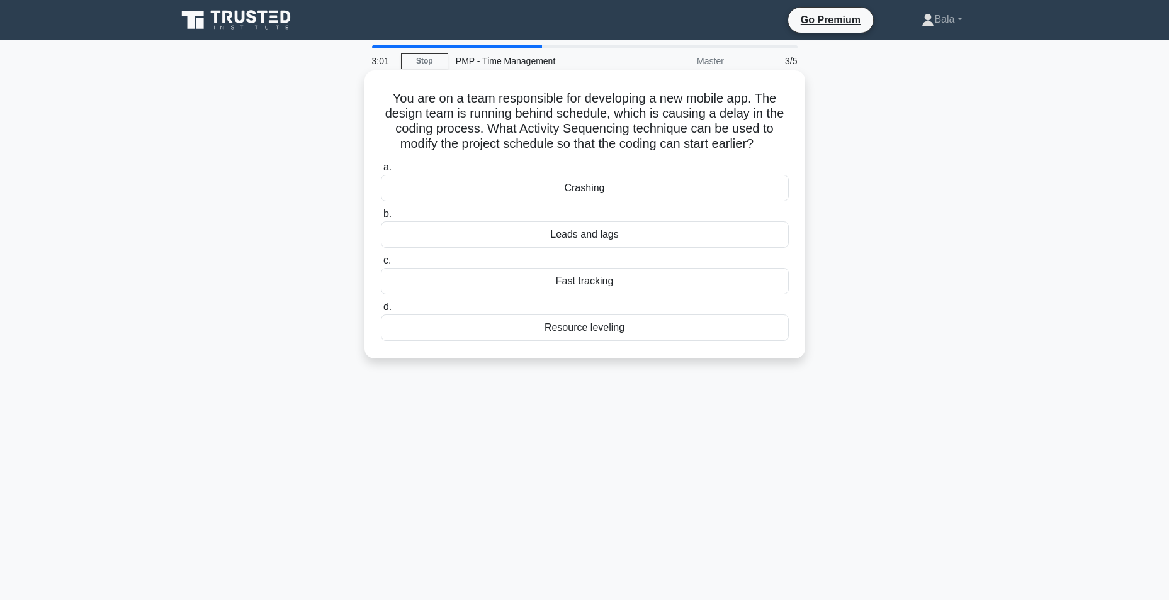
click at [580, 283] on div "Fast tracking" at bounding box center [585, 281] width 408 height 26
click at [381, 265] on input "c. Fast tracking" at bounding box center [381, 261] width 0 height 8
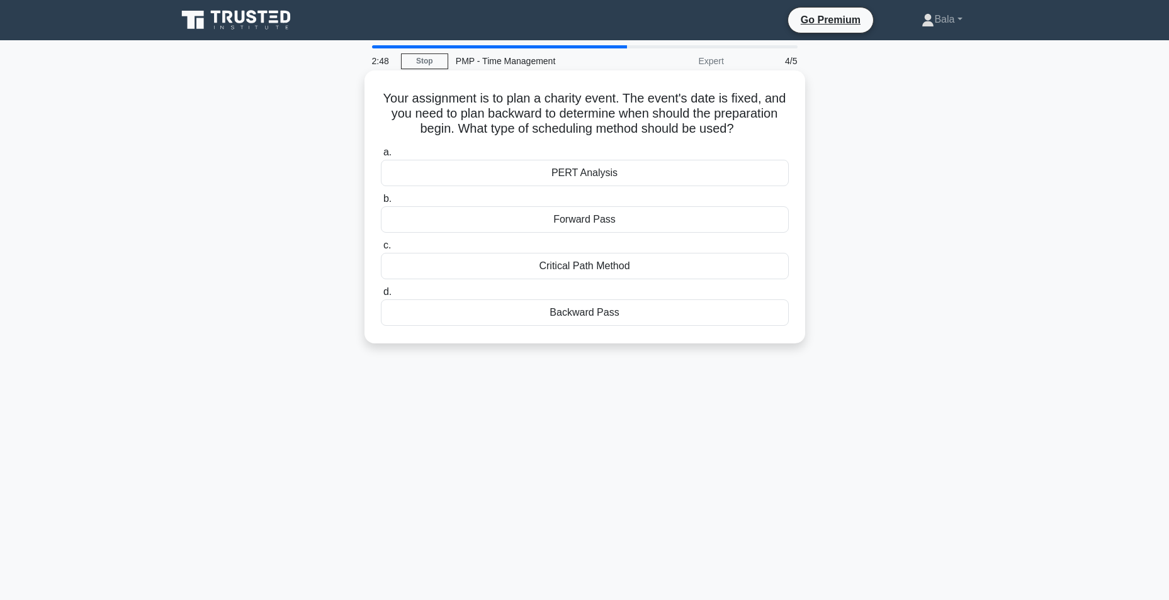
click at [550, 174] on div "PERT Analysis" at bounding box center [585, 173] width 408 height 26
click at [381, 157] on input "a. PERT Analysis" at bounding box center [381, 153] width 0 height 8
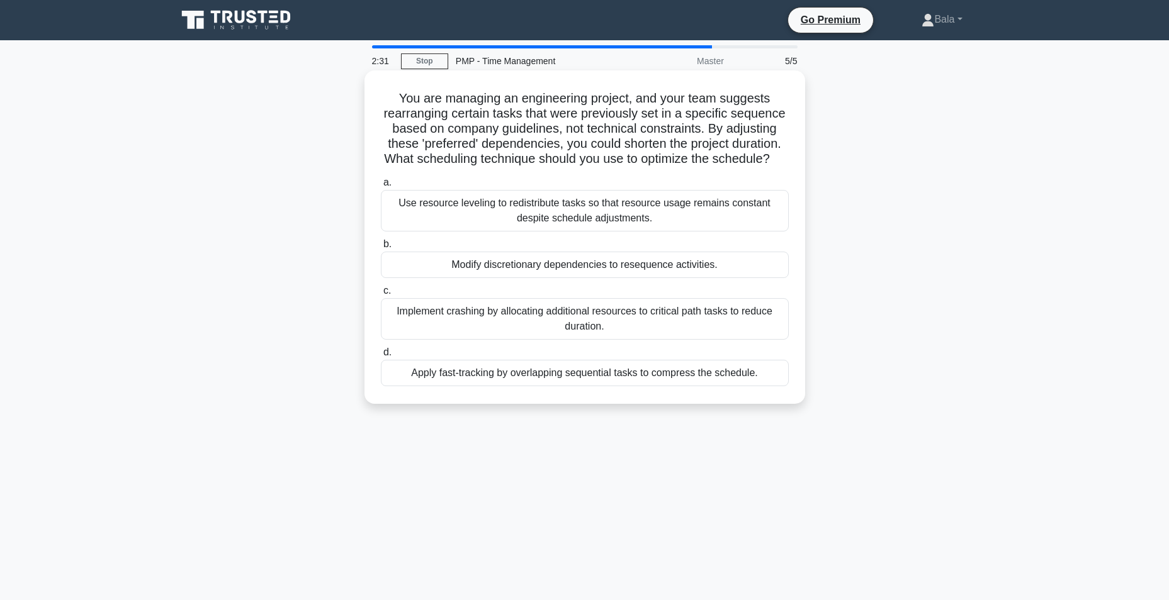
click at [487, 232] on div "Use resource leveling to redistribute tasks so that resource usage remains cons…" at bounding box center [585, 211] width 408 height 42
click at [381, 187] on input "a. Use resource leveling to redistribute tasks so that resource usage remains c…" at bounding box center [381, 183] width 0 height 8
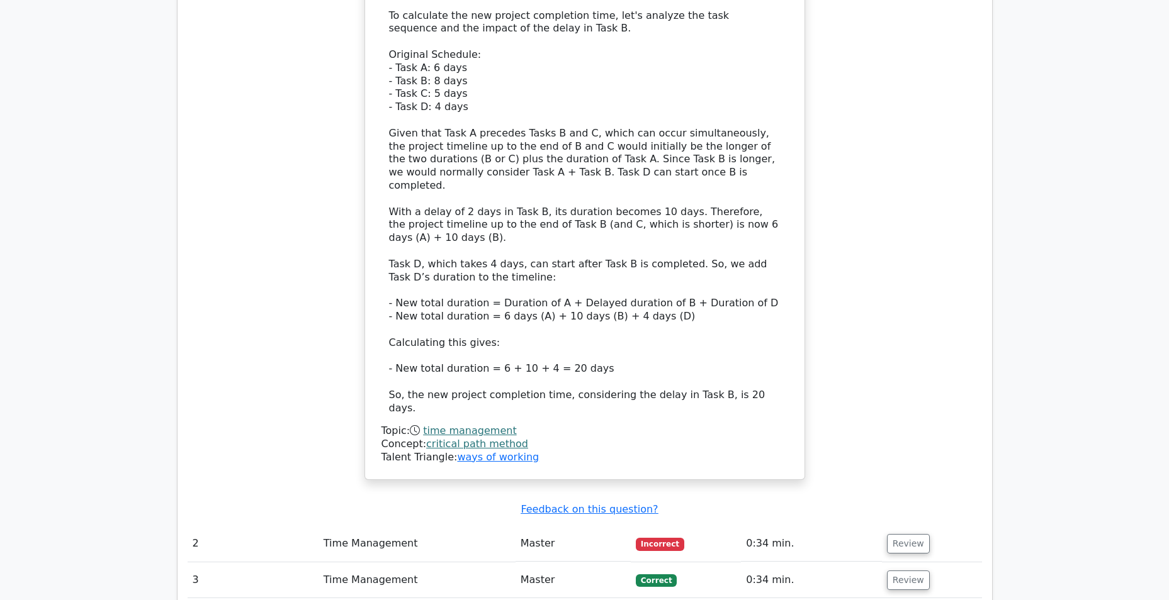
scroll to position [1448, 0]
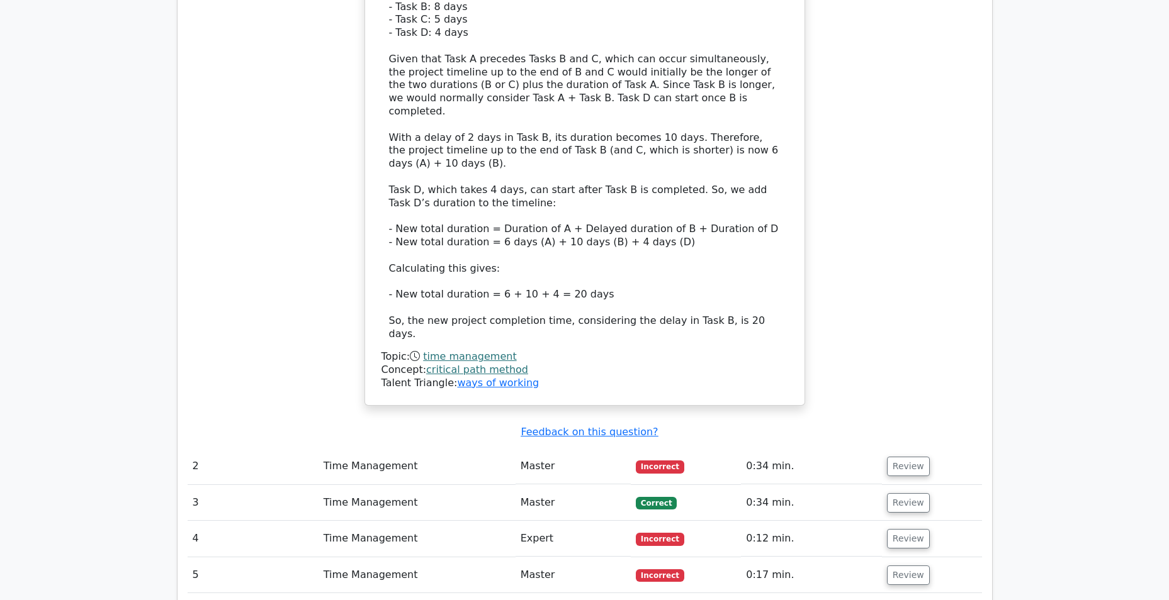
click at [636, 485] on td "Correct" at bounding box center [686, 503] width 110 height 36
click at [818, 449] on td "0:34 min." at bounding box center [811, 467] width 141 height 36
click at [898, 457] on button "Review" at bounding box center [908, 467] width 43 height 20
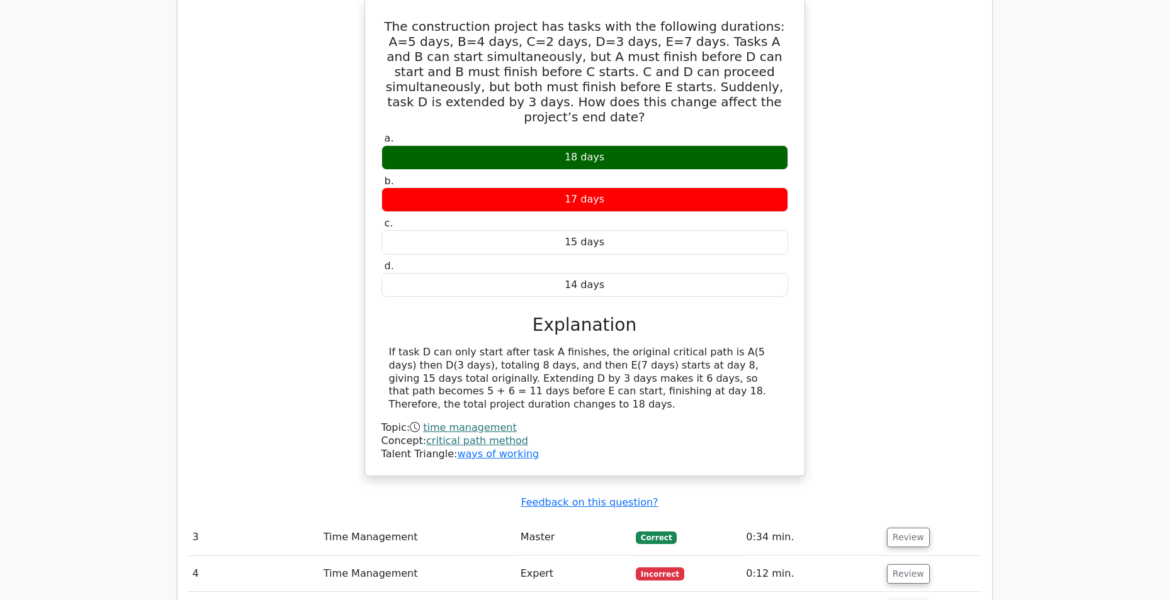
scroll to position [1951, 0]
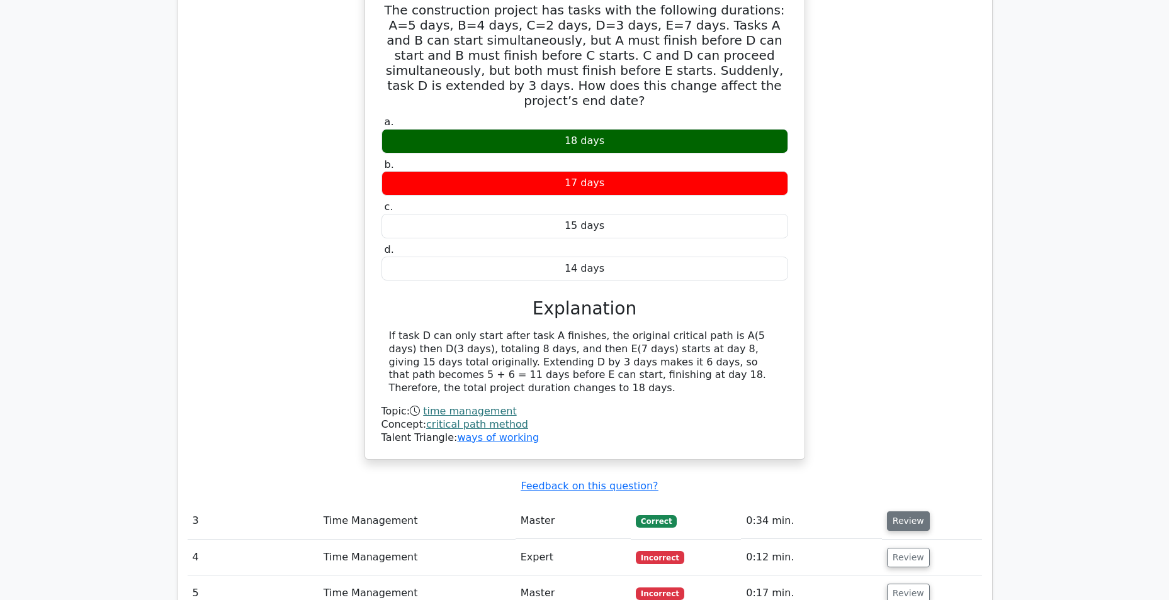
click at [899, 512] on button "Review" at bounding box center [908, 522] width 43 height 20
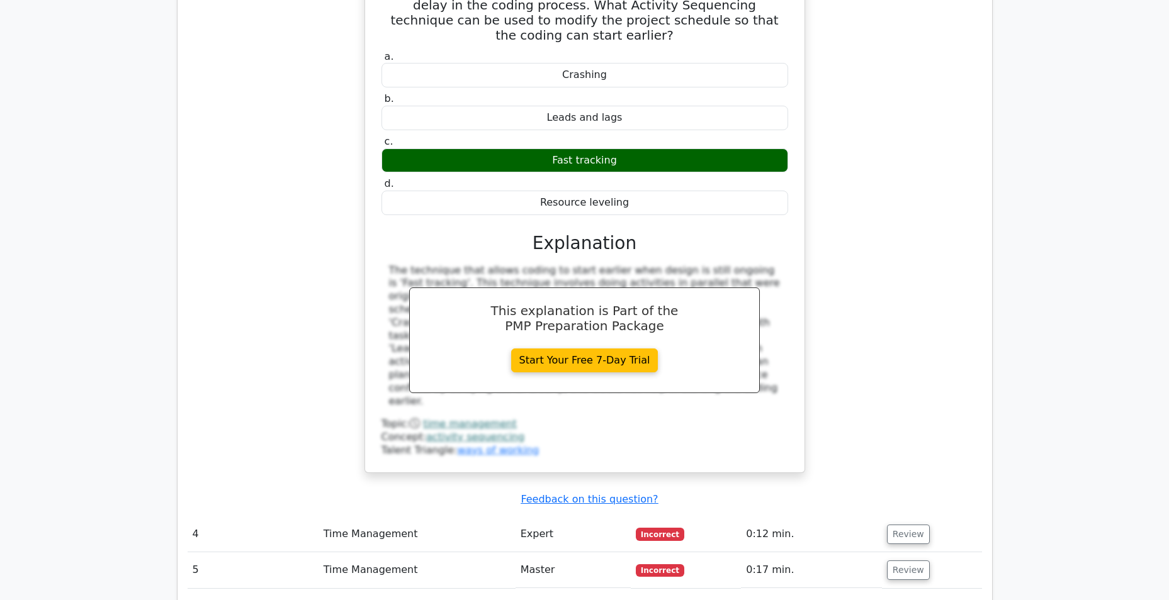
scroll to position [2581, 0]
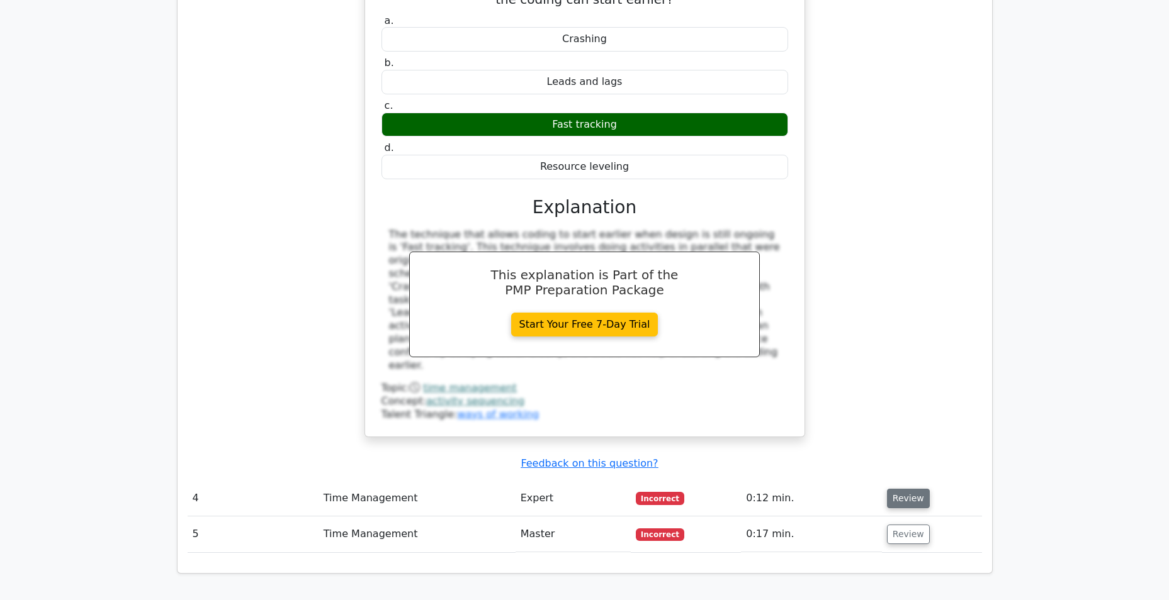
click at [909, 489] on button "Review" at bounding box center [908, 499] width 43 height 20
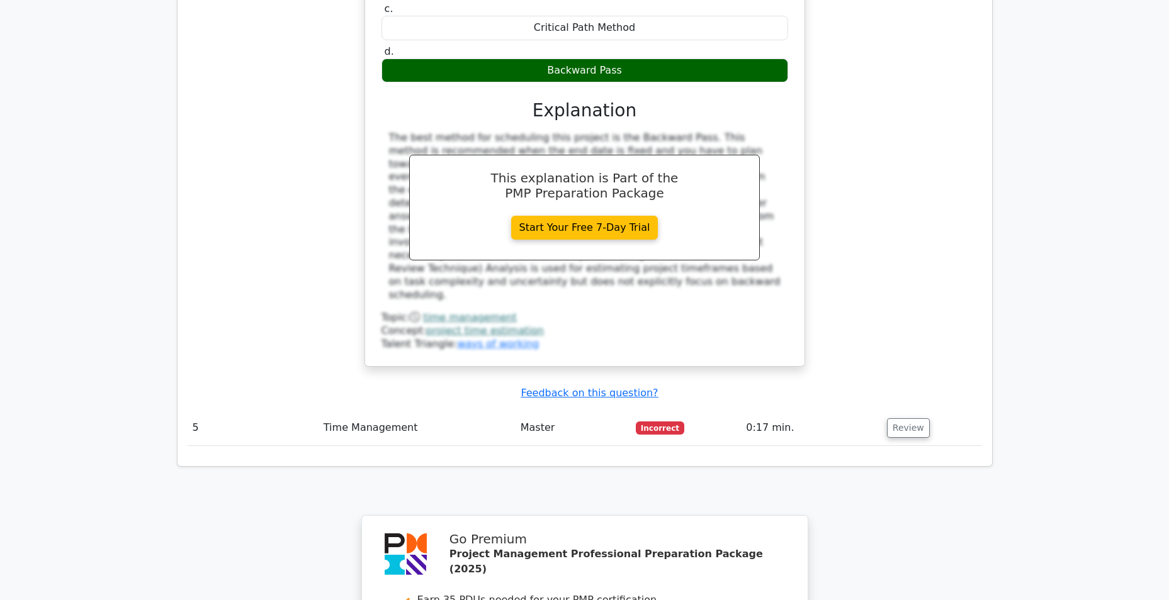
scroll to position [3273, 0]
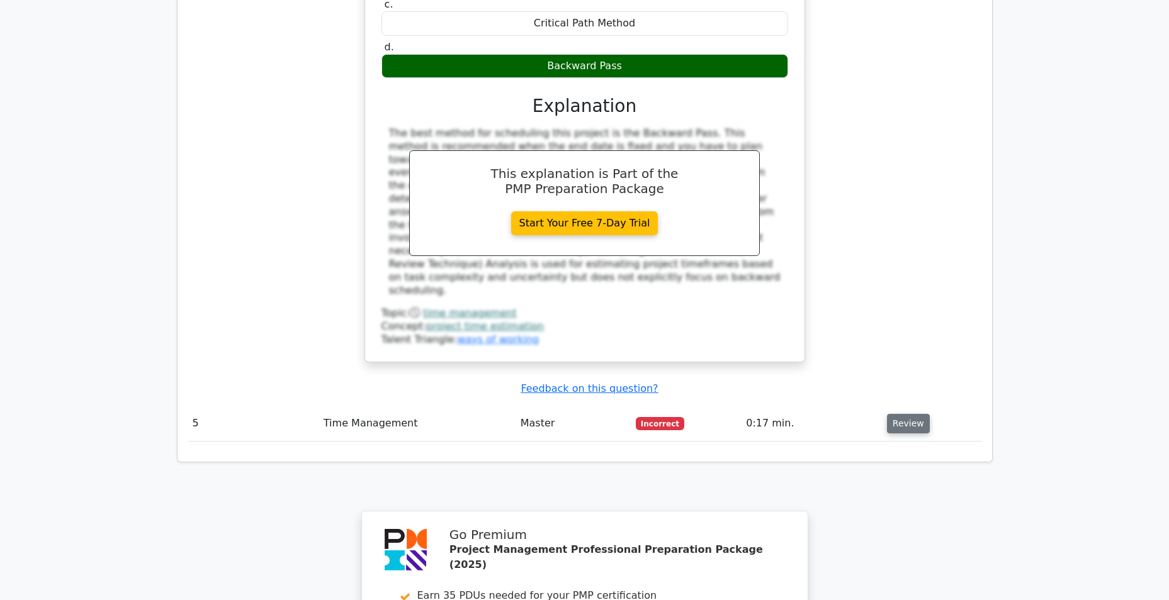
click at [896, 414] on button "Review" at bounding box center [908, 424] width 43 height 20
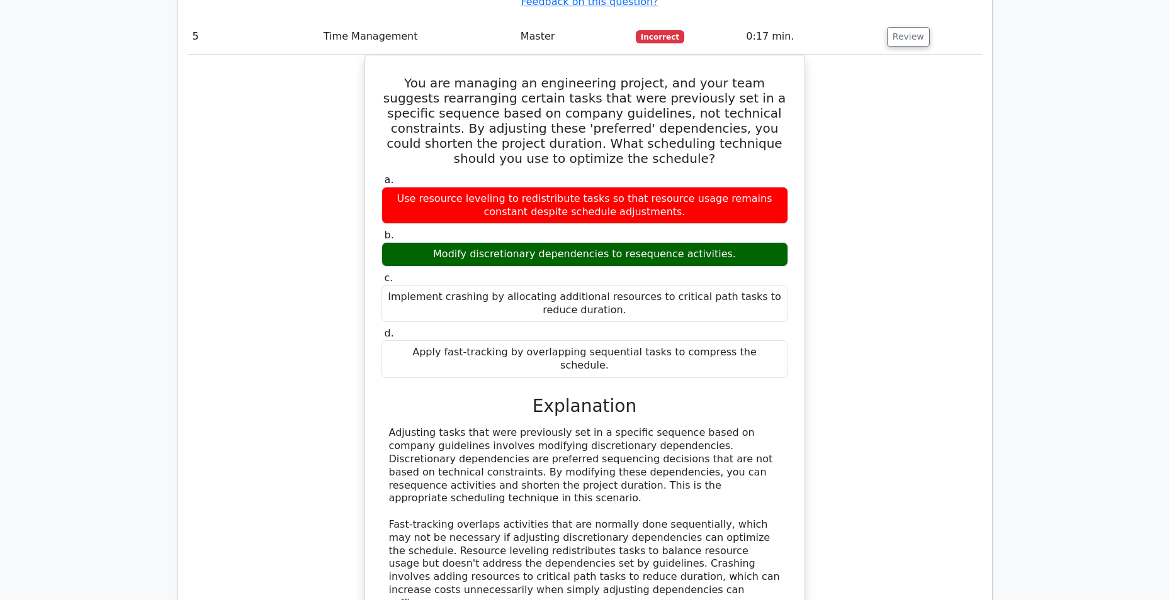
scroll to position [3591, 0]
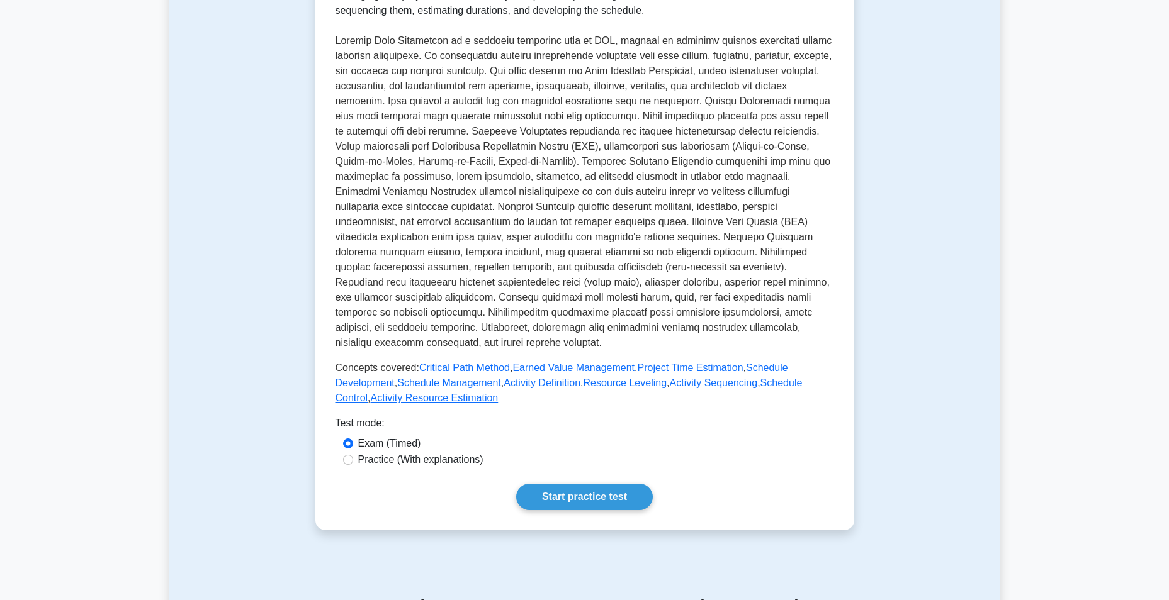
scroll to position [252, 0]
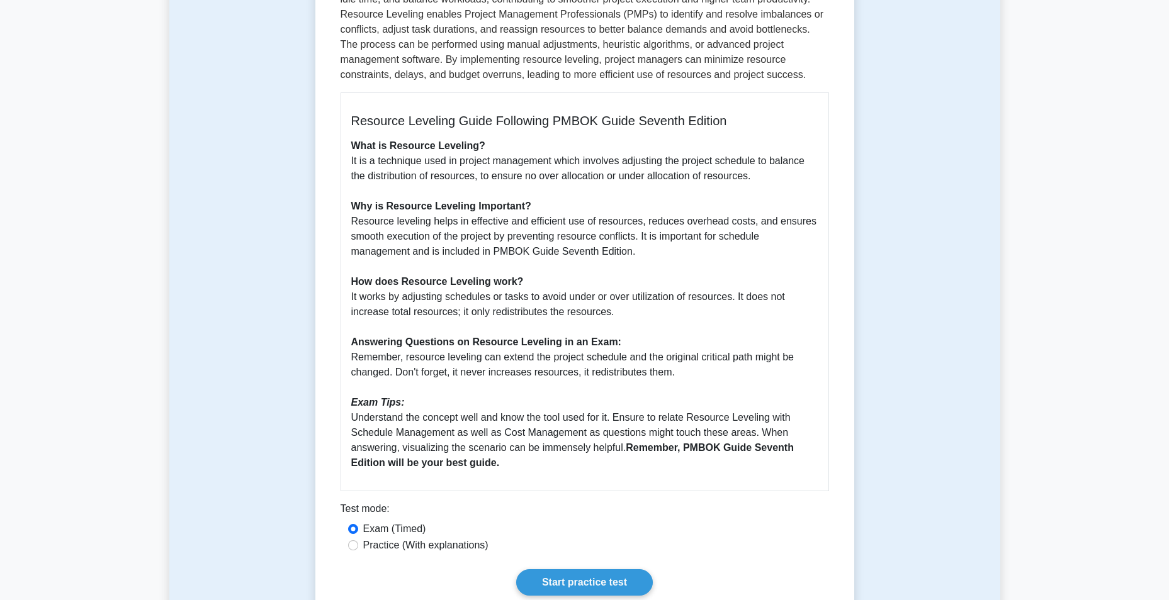
scroll to position [252, 0]
